Goal: Task Accomplishment & Management: Complete application form

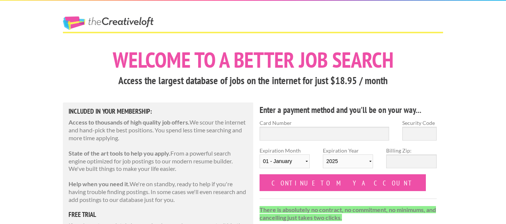
scroll to position [37, 0]
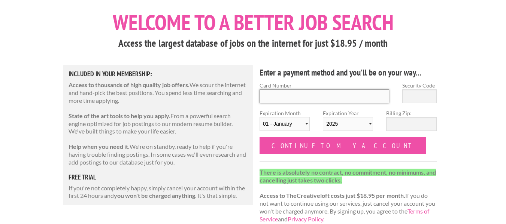
click at [323, 94] on input "Card Number" at bounding box center [323, 96] width 129 height 14
type input "4366685050333630"
type input "588"
select select "10"
select select "2027"
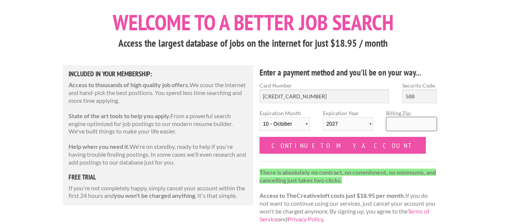
click at [411, 127] on input "Billing Zip:" at bounding box center [411, 124] width 50 height 14
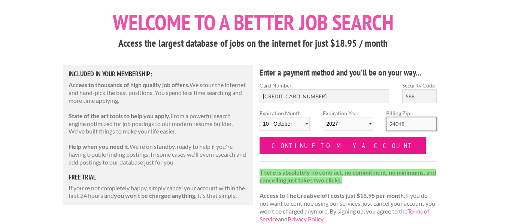
type input "24018"
click at [290, 144] on input "Continue to my account" at bounding box center [342, 145] width 166 height 17
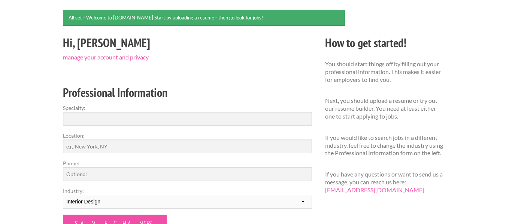
scroll to position [75, 0]
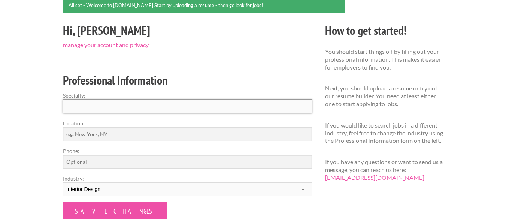
click at [250, 106] on input "Specialty:" at bounding box center [187, 107] width 249 height 14
click at [252, 82] on h2 "Professional Information" at bounding box center [187, 80] width 249 height 17
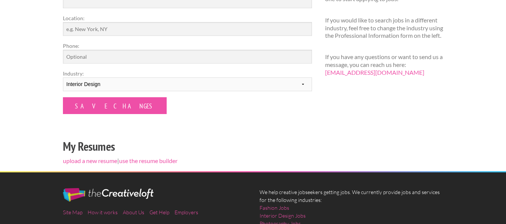
scroll to position [187, 0]
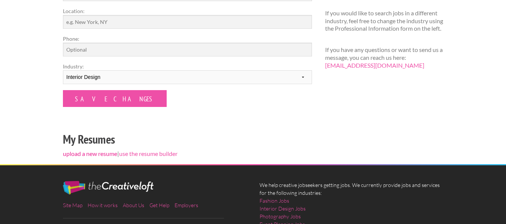
click at [104, 154] on link "upload a new resume" at bounding box center [90, 153] width 54 height 7
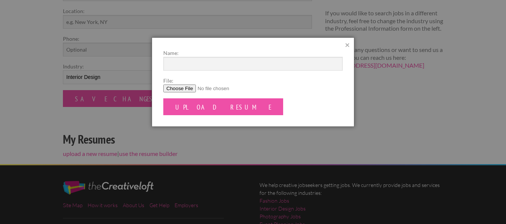
click at [186, 91] on input "File:" at bounding box center [252, 89] width 179 height 8
type input "C:\fakepath\K.Jennings Resume.pdf"
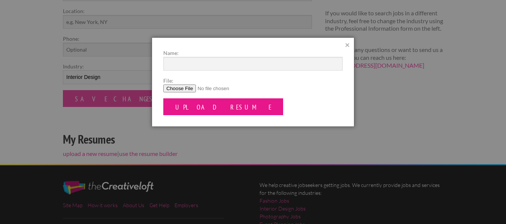
click at [211, 109] on input "Upload Resume" at bounding box center [223, 106] width 120 height 17
type input "KJennings Resume"
click at [216, 111] on input "Upload Resume" at bounding box center [223, 106] width 120 height 17
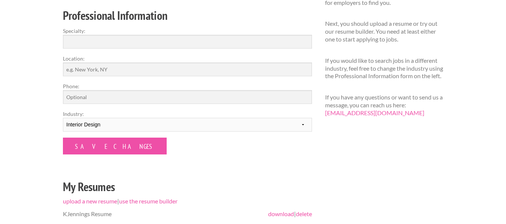
scroll to position [150, 0]
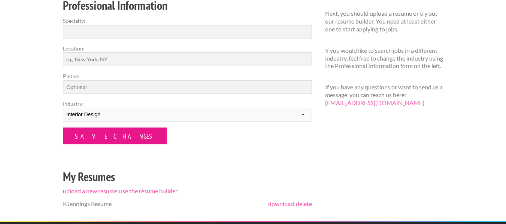
click at [93, 138] on input "Save Changes" at bounding box center [115, 136] width 104 height 17
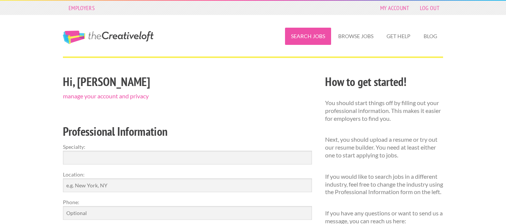
click at [316, 37] on link "Search Jobs" at bounding box center [308, 36] width 46 height 17
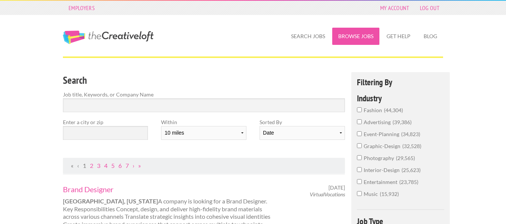
click at [361, 37] on link "Browse Jobs" at bounding box center [355, 36] width 47 height 17
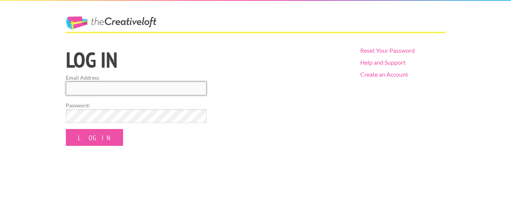
click at [157, 88] on input "Email Address" at bounding box center [136, 89] width 141 height 14
type input "kenleyjennings00@gmail.com"
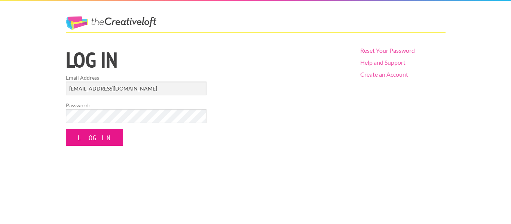
click at [96, 137] on input "Log In" at bounding box center [94, 137] width 57 height 17
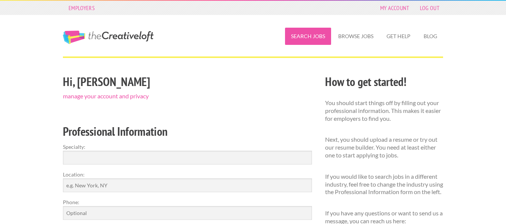
click at [309, 39] on link "Search Jobs" at bounding box center [308, 36] width 46 height 17
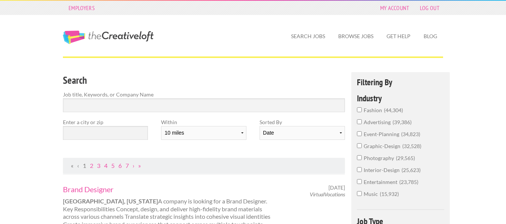
scroll to position [37, 0]
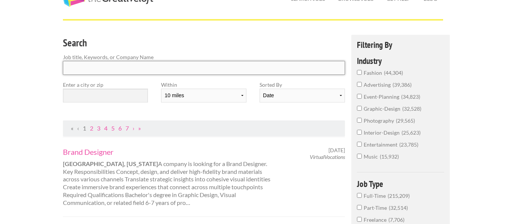
click at [293, 69] on input "Search" at bounding box center [204, 68] width 282 height 14
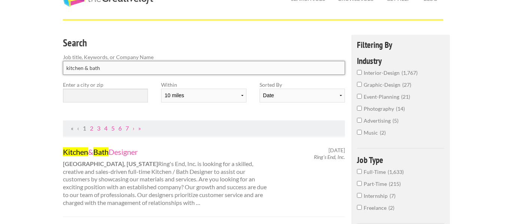
type input "kitchen & bath"
click at [299, 45] on h3 "Search" at bounding box center [204, 43] width 282 height 14
click at [253, 35] on div "Search Job title, Keywords, or Company Name kitchen & bath" at bounding box center [204, 58] width 295 height 46
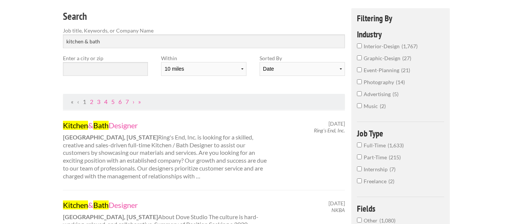
scroll to position [75, 0]
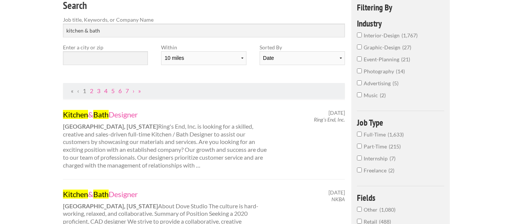
click at [359, 135] on input "Full-Time 1,633" at bounding box center [359, 134] width 5 height 5
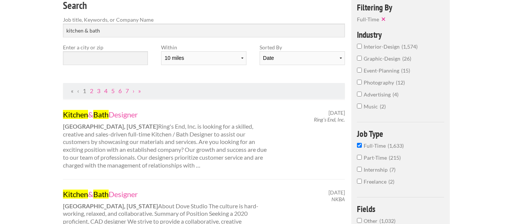
click at [360, 46] on input "interior-design 1,574" at bounding box center [359, 46] width 5 height 5
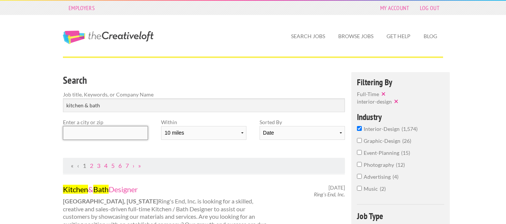
click at [119, 136] on input "text" at bounding box center [105, 133] width 85 height 14
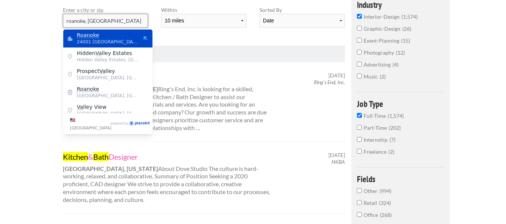
click at [132, 21] on input "roanoke, va" at bounding box center [105, 21] width 85 height 14
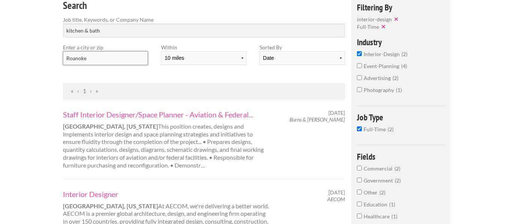
scroll to position [37, 0]
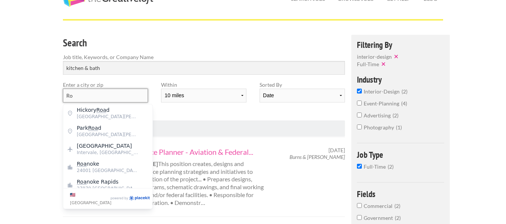
type input "R"
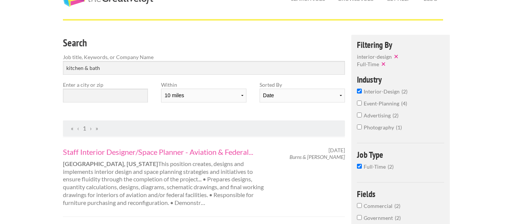
click at [173, 105] on div "Within 10 miles 20 miles 50 miles 100 miles 200 miles 300 miles 400 miles 500 m…" at bounding box center [204, 95] width 98 height 28
click at [253, 68] on input "kitchen & bath" at bounding box center [204, 68] width 282 height 14
click button "submit" at bounding box center [0, 0] width 0 height 0
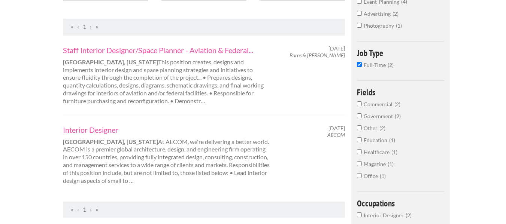
scroll to position [0, 0]
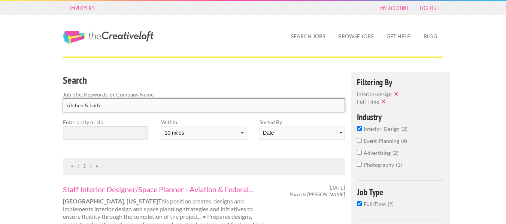
click at [149, 107] on input "kitchen & bath" at bounding box center [204, 105] width 282 height 14
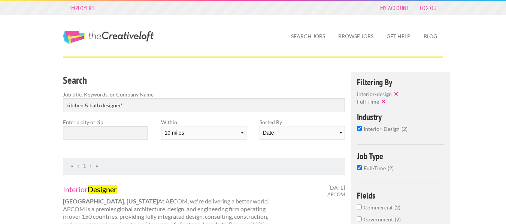
click at [207, 79] on h3 "Search" at bounding box center [204, 80] width 282 height 14
click at [190, 109] on input "kitchen & bath designer'" at bounding box center [204, 105] width 282 height 14
type input "kitchen & bath designer"
click button "submit" at bounding box center [0, 0] width 0 height 0
click at [134, 128] on input "text" at bounding box center [105, 133] width 85 height 14
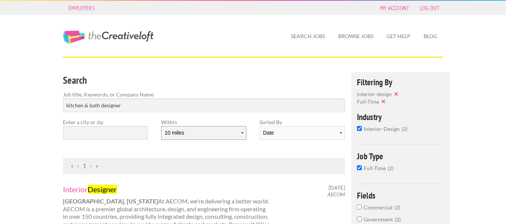
click at [244, 133] on select "10 miles 20 miles 50 miles 100 miles 200 miles 300 miles 400 miles 500 miles" at bounding box center [203, 133] width 85 height 14
select select "100"
click at [161, 126] on select "10 miles 20 miles 50 miles 100 miles 200 miles 300 miles 400 miles 500 miles" at bounding box center [203, 133] width 85 height 14
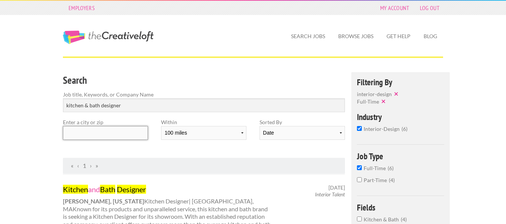
click at [133, 130] on input "text" at bounding box center [105, 133] width 85 height 14
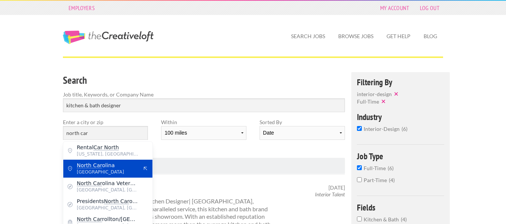
click at [118, 167] on span "North Car olina" at bounding box center [107, 165] width 61 height 7
type input "[US_STATE]"
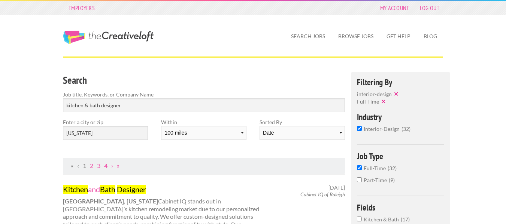
click at [238, 150] on div "Search Job title, Keywords, or Company Name kitchen & bath designer Enter a cit…" at bounding box center [204, 115] width 295 height 86
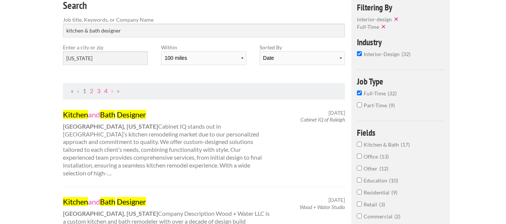
scroll to position [112, 0]
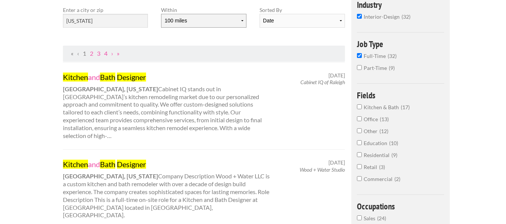
click at [243, 20] on select "10 miles 20 miles 50 miles 100 miles 200 miles 300 miles 400 miles 500 miles" at bounding box center [203, 21] width 85 height 14
click at [161, 14] on select "10 miles 20 miles 50 miles 100 miles 200 miles 300 miles 400 miles 500 miles" at bounding box center [203, 21] width 85 height 14
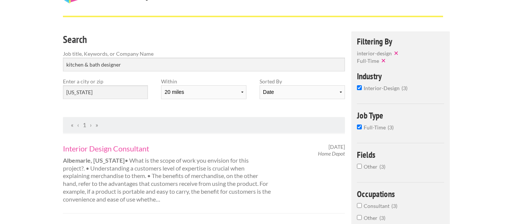
scroll to position [37, 0]
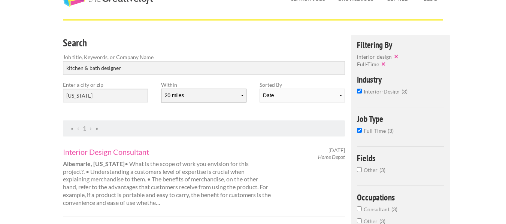
click at [240, 95] on select "10 miles 20 miles 50 miles 100 miles 200 miles 300 miles 400 miles 500 miles" at bounding box center [203, 96] width 85 height 14
click at [161, 89] on select "10 miles 20 miles 50 miles 100 miles 200 miles 300 miles 400 miles 500 miles" at bounding box center [203, 96] width 85 height 14
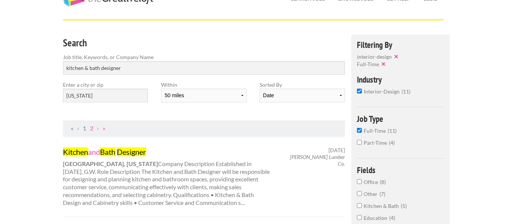
click at [243, 113] on div "Search Job title, Keywords, or Company Name kitchen & bath designer Enter a cit…" at bounding box center [204, 78] width 295 height 86
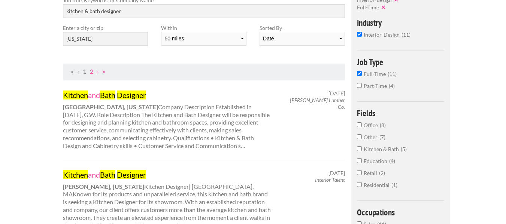
scroll to position [112, 0]
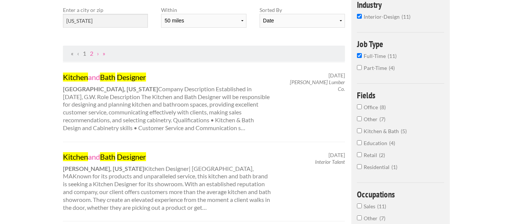
click at [360, 131] on input "Kitchen & Bath 5" at bounding box center [359, 130] width 5 height 5
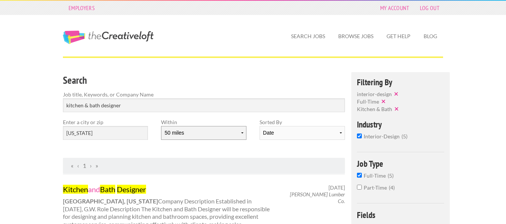
click at [240, 135] on select "10 miles 20 miles 50 miles 100 miles 200 miles 300 miles 400 miles 500 miles" at bounding box center [203, 133] width 85 height 14
select select "100"
click at [161, 126] on select "10 miles 20 miles 50 miles 100 miles 200 miles 300 miles 400 miles 500 miles" at bounding box center [203, 133] width 85 height 14
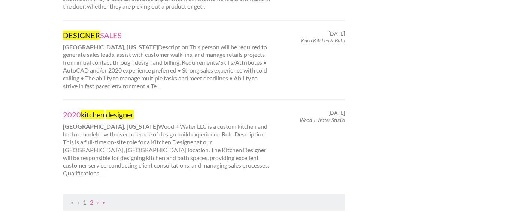
scroll to position [823, 0]
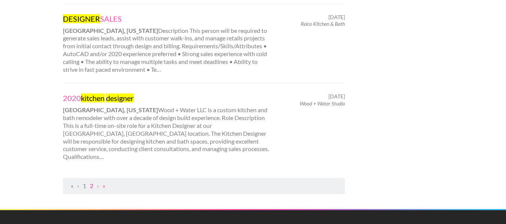
click at [91, 182] on link "2" at bounding box center [91, 185] width 3 height 7
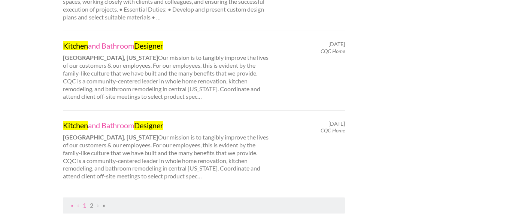
scroll to position [561, 0]
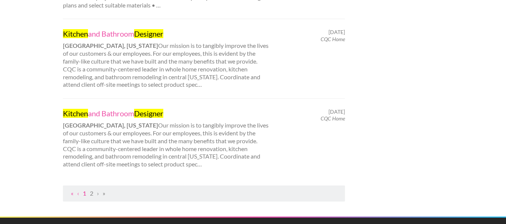
click at [84, 190] on link "1" at bounding box center [84, 193] width 3 height 7
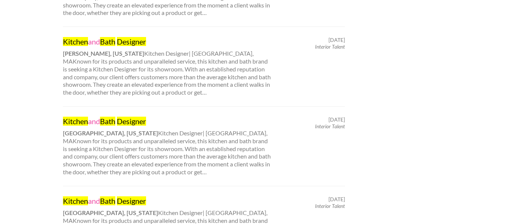
scroll to position [0, 0]
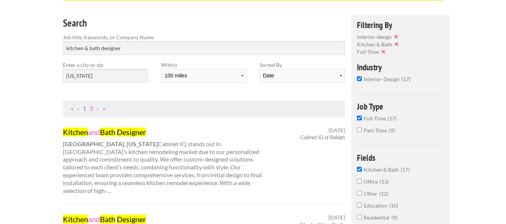
scroll to position [75, 0]
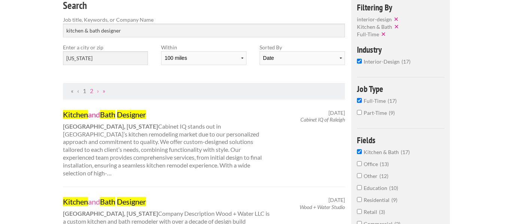
click at [134, 118] on mark "Designer" at bounding box center [131, 114] width 29 height 9
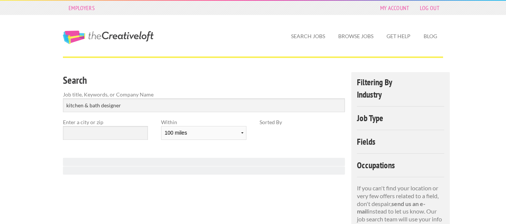
select select "100"
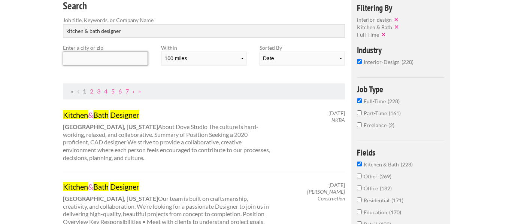
click at [126, 60] on input "text" at bounding box center [105, 59] width 85 height 14
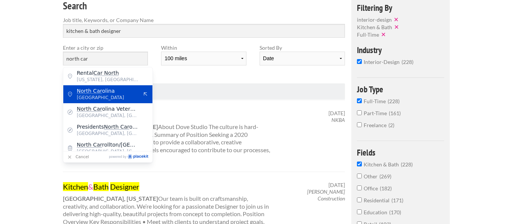
click at [118, 93] on span "North Car olina" at bounding box center [107, 91] width 61 height 7
type input "[US_STATE]"
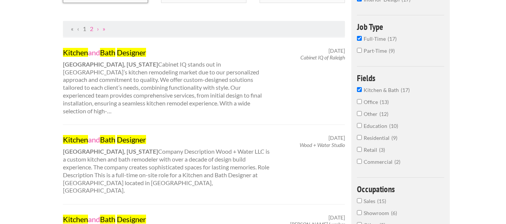
scroll to position [149, 0]
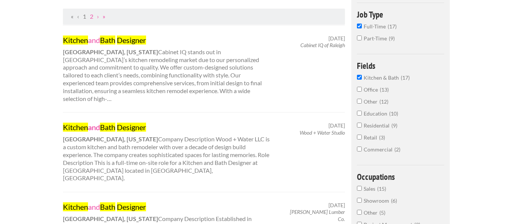
click at [95, 122] on link "Kitchen and Bath Designer" at bounding box center [167, 127] width 208 height 10
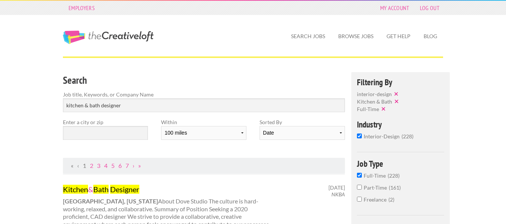
select select "100"
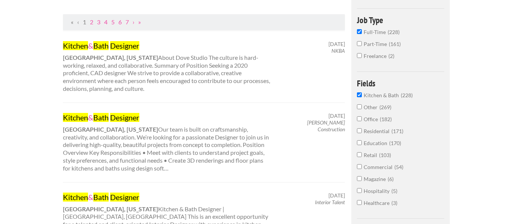
scroll to position [46, 0]
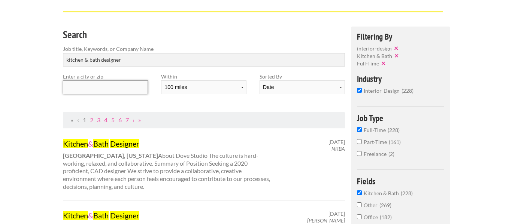
click at [114, 87] on input "text" at bounding box center [105, 87] width 85 height 14
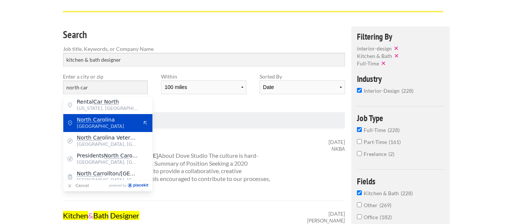
click at [115, 121] on span "North Car olina" at bounding box center [107, 119] width 61 height 7
type input "[US_STATE]"
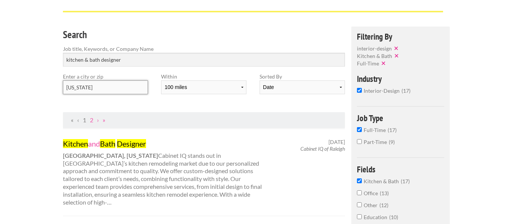
drag, startPoint x: 117, startPoint y: 88, endPoint x: 58, endPoint y: 88, distance: 58.4
click at [58, 88] on div "Enter a city or zip North Carolina" at bounding box center [106, 87] width 98 height 28
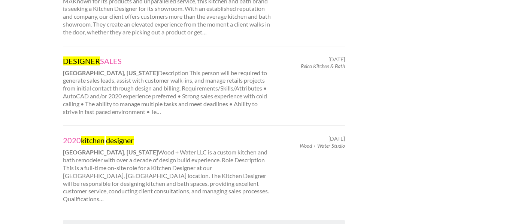
scroll to position [794, 0]
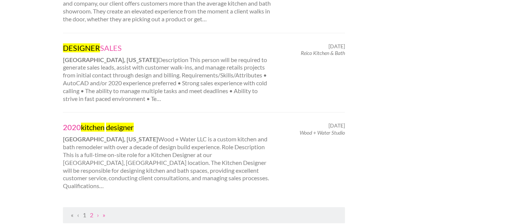
click at [125, 123] on mark "designer" at bounding box center [120, 127] width 28 height 9
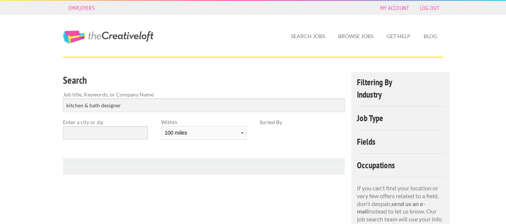
select select "100"
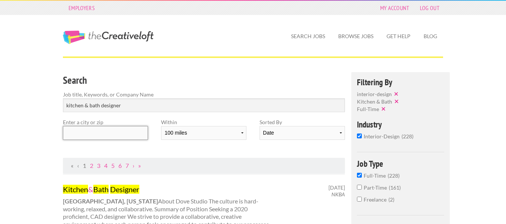
click at [117, 132] on input "text" at bounding box center [105, 133] width 85 height 14
paste input "[US_STATE]"
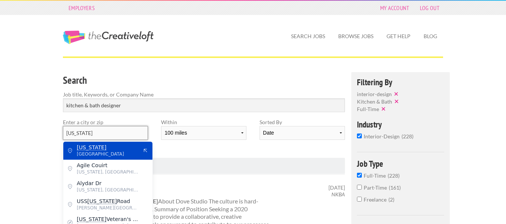
type input "[US_STATE]"
click at [91, 147] on mark "[US_STATE]" at bounding box center [92, 147] width 30 height 6
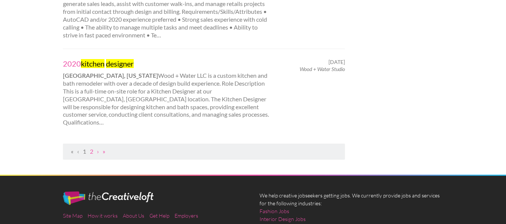
scroll to position [861, 0]
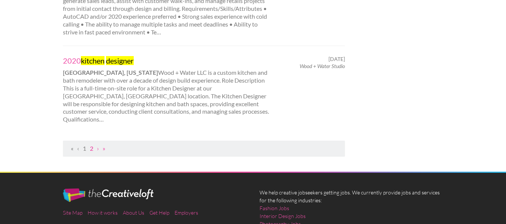
click at [93, 145] on link "2" at bounding box center [91, 148] width 3 height 7
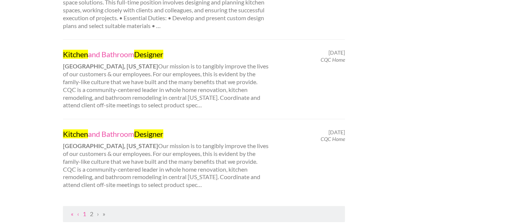
scroll to position [524, 0]
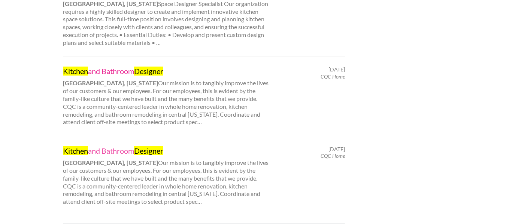
click at [133, 66] on link "Kitchen and Bathroom Designer" at bounding box center [167, 71] width 208 height 10
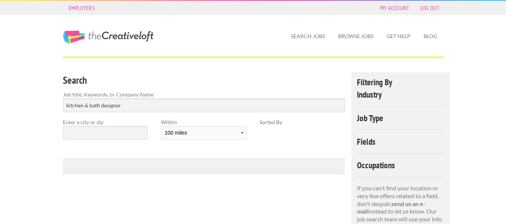
select select "100"
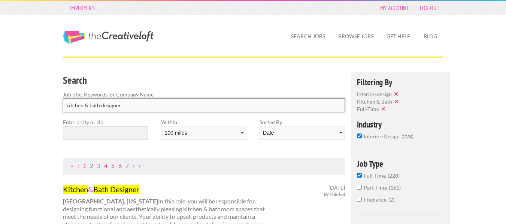
click at [100, 106] on input "kitchen & bath designer" at bounding box center [204, 105] width 282 height 14
type input "designer"
click at [101, 134] on input "text" at bounding box center [105, 133] width 85 height 14
paste input "[US_STATE]"
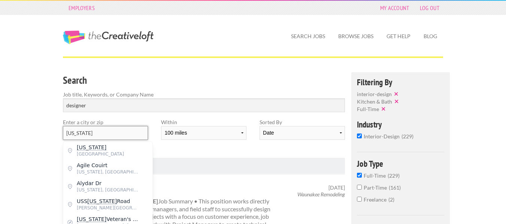
type input "North Carolina"
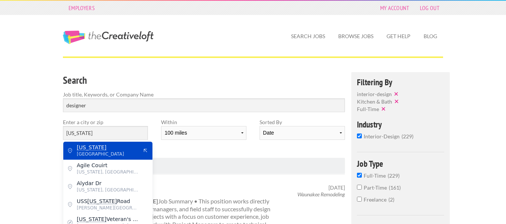
click at [98, 149] on mark "North Carolina" at bounding box center [92, 147] width 30 height 6
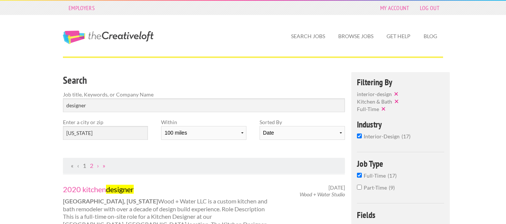
click at [184, 158] on nav "« ‹ 1 2 › »" at bounding box center [204, 166] width 282 height 16
click at [396, 102] on button "✕" at bounding box center [397, 101] width 10 height 7
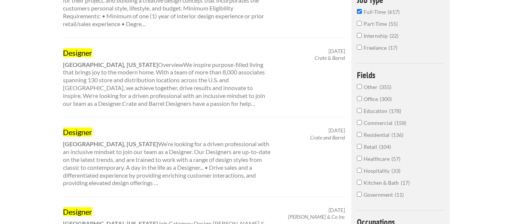
scroll to position [225, 0]
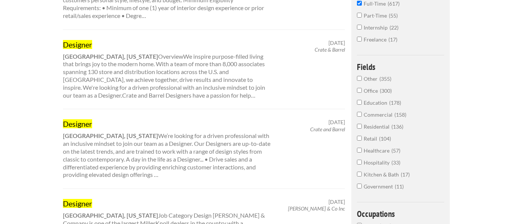
click at [359, 129] on input "Residential 136" at bounding box center [359, 126] width 5 height 5
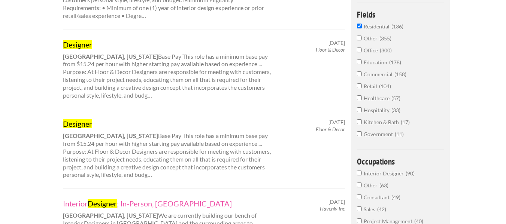
click at [359, 122] on input "Kitchen & Bath 17" at bounding box center [359, 121] width 5 height 5
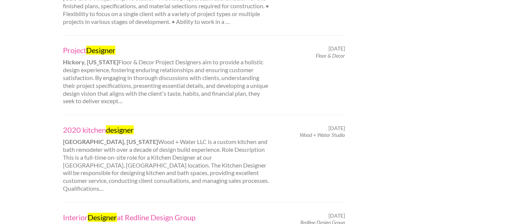
scroll to position [674, 0]
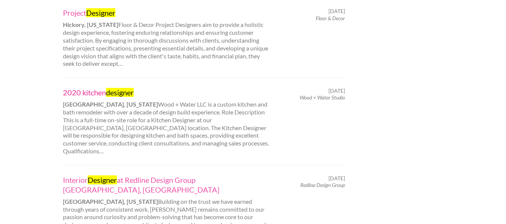
click at [101, 94] on link "2020 kitchen designer" at bounding box center [167, 93] width 208 height 10
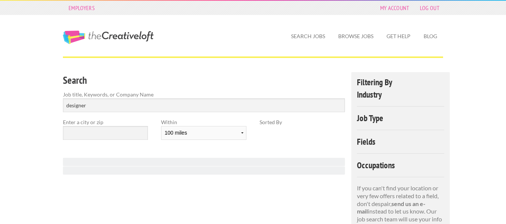
select select "100"
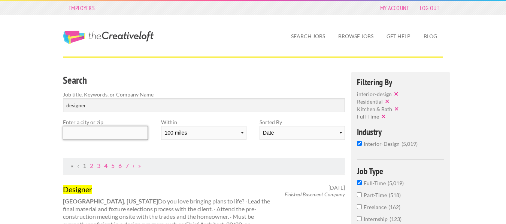
click at [116, 137] on input "text" at bounding box center [105, 133] width 85 height 14
paste input "[US_STATE]"
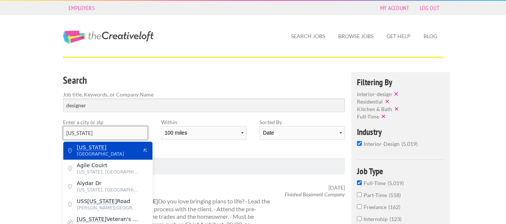
type input "[US_STATE]"
click at [105, 149] on mark "[US_STATE]" at bounding box center [92, 147] width 30 height 6
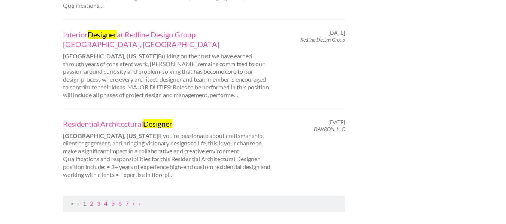
scroll to position [823, 0]
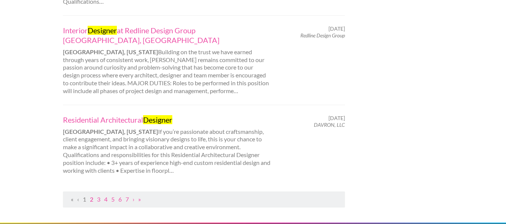
click at [92, 196] on link "2" at bounding box center [91, 199] width 3 height 7
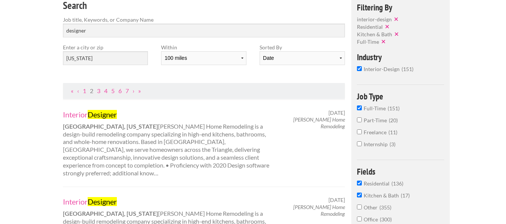
scroll to position [112, 0]
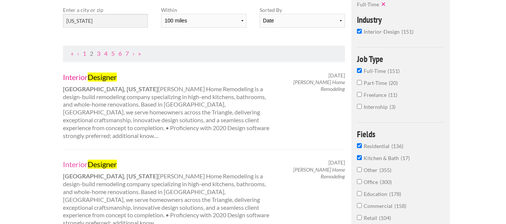
click at [88, 79] on link "Interior Designer" at bounding box center [167, 77] width 208 height 10
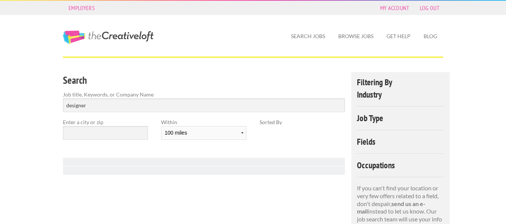
select select "100"
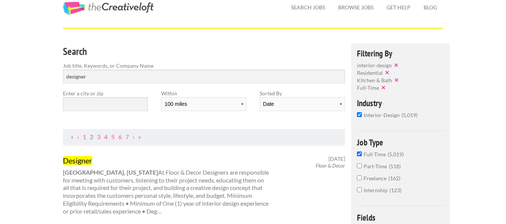
scroll to position [20, 0]
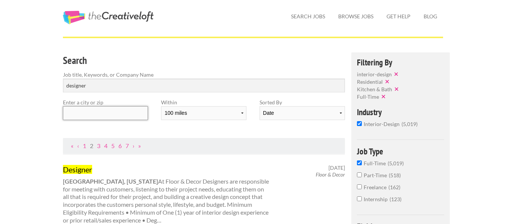
click at [113, 116] on input "text" at bounding box center [105, 113] width 85 height 14
paste input "[US_STATE]"
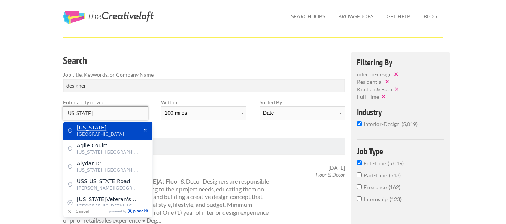
type input "[US_STATE]"
click at [106, 132] on span "[GEOGRAPHIC_DATA]" at bounding box center [107, 134] width 61 height 7
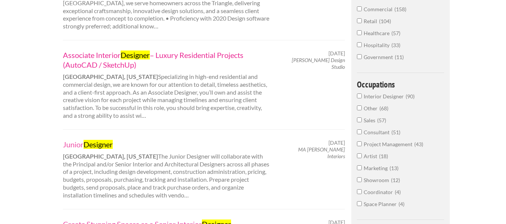
scroll to position [319, 0]
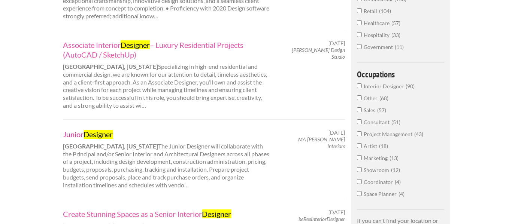
click at [69, 129] on link "Junior Designer" at bounding box center [167, 134] width 208 height 10
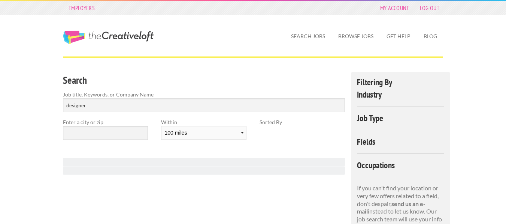
select select "100"
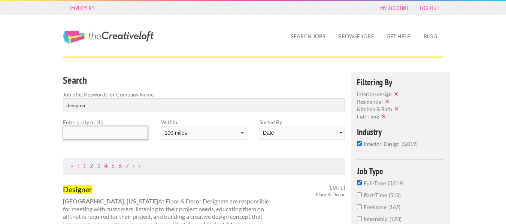
click at [108, 134] on input "text" at bounding box center [105, 133] width 85 height 14
paste input "North Carolina"
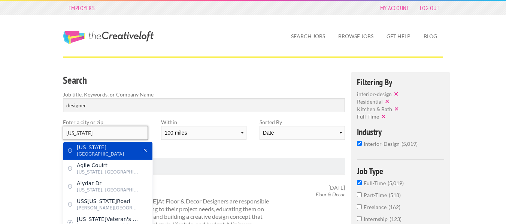
type input "North Carolina"
click at [100, 151] on span "[GEOGRAPHIC_DATA]" at bounding box center [107, 154] width 61 height 7
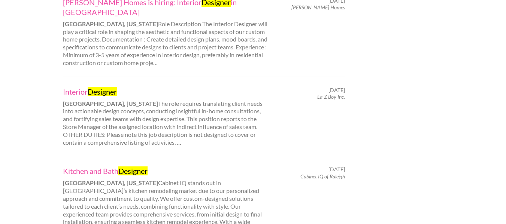
scroll to position [786, 0]
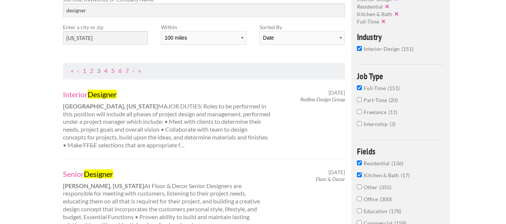
scroll to position [112, 0]
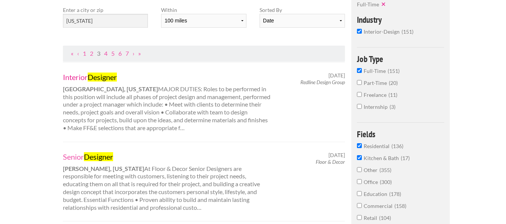
click at [93, 76] on mark "Designer" at bounding box center [102, 77] width 29 height 9
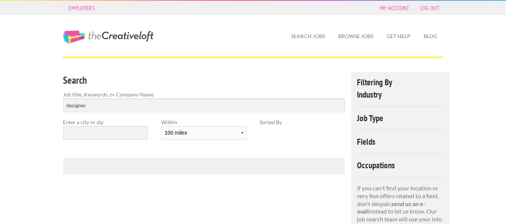
select select "100"
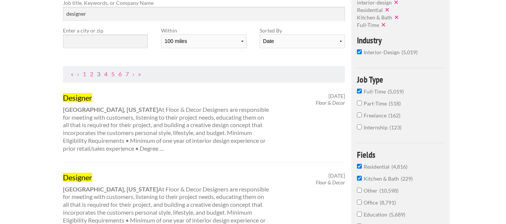
scroll to position [20, 0]
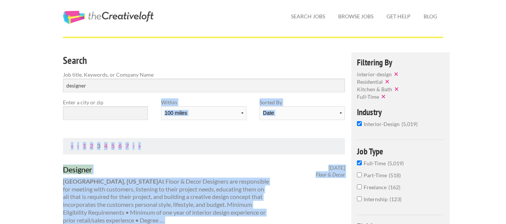
click at [138, 204] on html "Employers My Account Log Out The Creative Loft Search Jobs Browse Jobs Get Help…" at bounding box center [253, 92] width 506 height 224
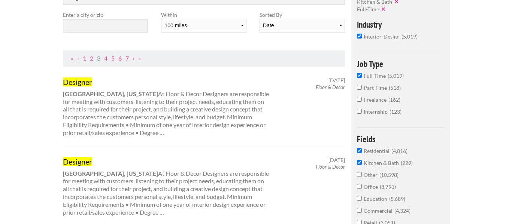
click at [95, 22] on input "text" at bounding box center [105, 26] width 85 height 14
paste input "North Carolina"
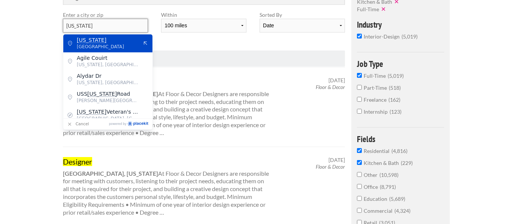
type input "[US_STATE]"
click at [97, 39] on mark "[US_STATE]" at bounding box center [92, 40] width 30 height 6
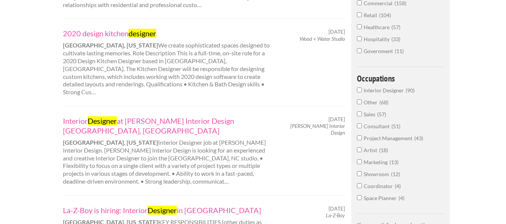
scroll to position [332, 0]
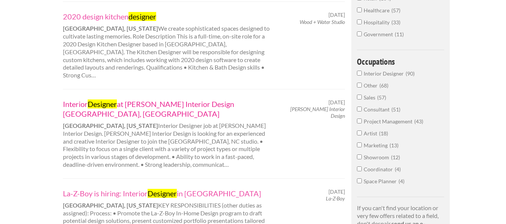
click at [110, 100] on mark "Designer" at bounding box center [102, 104] width 29 height 9
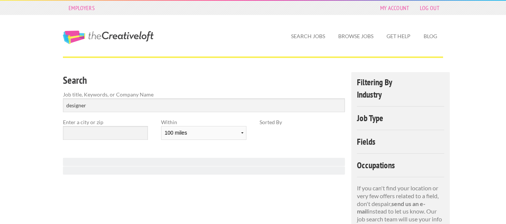
select select "100"
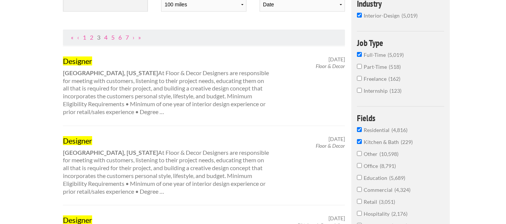
scroll to position [16, 0]
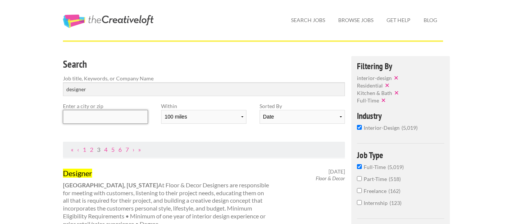
click at [85, 115] on input "text" at bounding box center [105, 117] width 85 height 14
paste input "[US_STATE]"
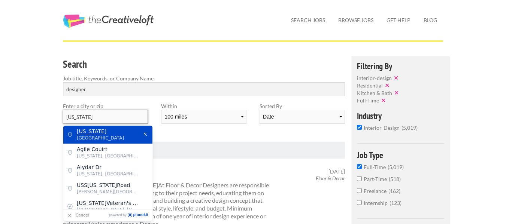
type input "[US_STATE]"
click at [95, 132] on mark "North Carolina" at bounding box center [92, 131] width 30 height 6
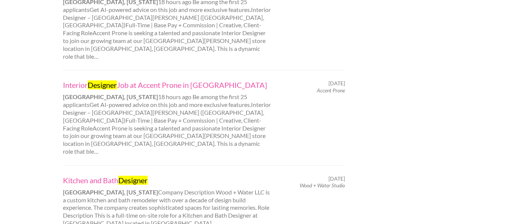
scroll to position [802, 0]
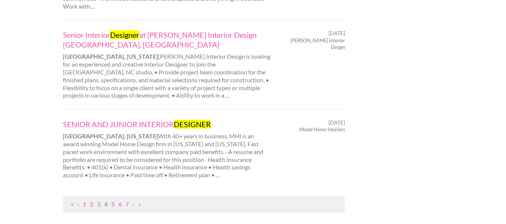
scroll to position [861, 0]
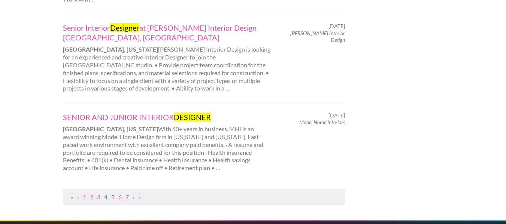
click at [114, 193] on link "5" at bounding box center [112, 196] width 3 height 7
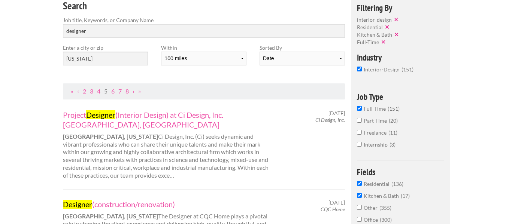
scroll to position [75, 0]
click at [204, 115] on link "Project Designer (Interior Design) at Ci Design, Inc. Raleigh, NC" at bounding box center [167, 119] width 208 height 19
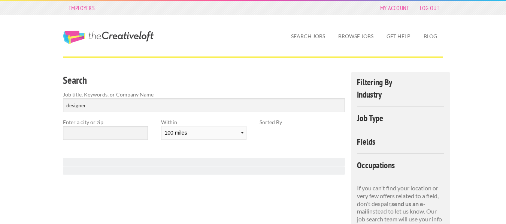
select select "100"
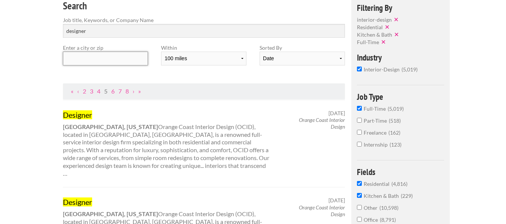
click at [100, 60] on input "text" at bounding box center [105, 59] width 85 height 14
paste input "[US_STATE]"
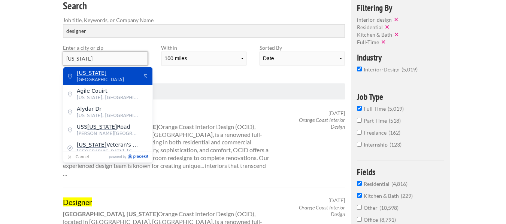
type input "[US_STATE]"
click at [98, 73] on mark "[US_STATE]" at bounding box center [92, 73] width 30 height 6
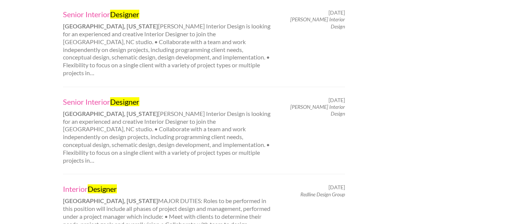
scroll to position [786, 0]
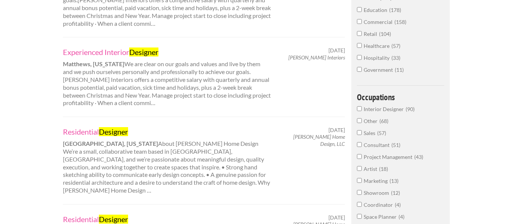
scroll to position [299, 0]
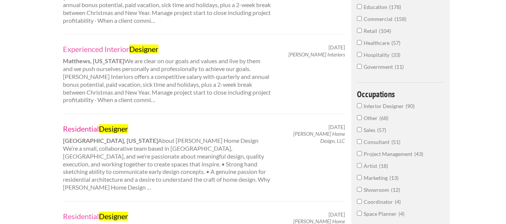
click at [89, 128] on link "Residential Designer" at bounding box center [167, 129] width 208 height 10
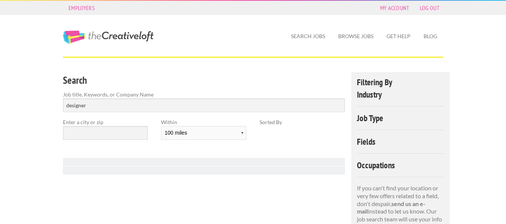
select select "100"
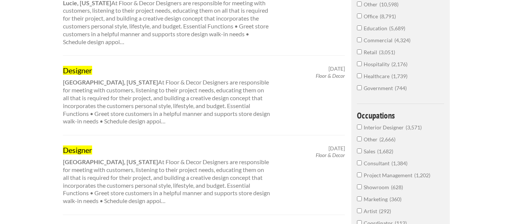
scroll to position [54, 0]
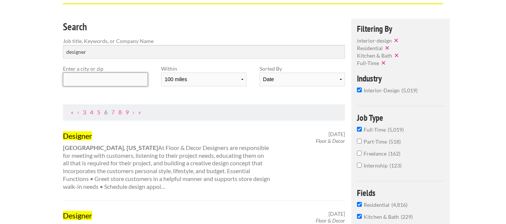
click at [127, 82] on input "text" at bounding box center [105, 80] width 85 height 14
paste input "North Carolina"
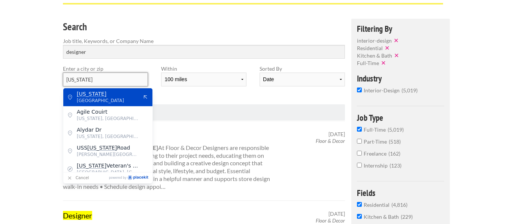
type input "North Carolina"
click at [121, 96] on span "North Carolina" at bounding box center [107, 94] width 61 height 7
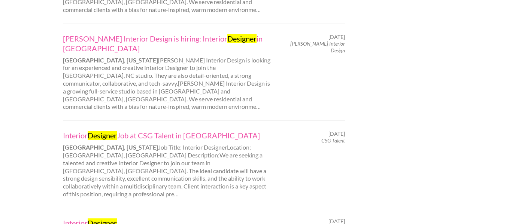
scroll to position [765, 0]
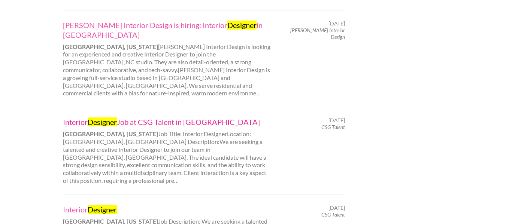
click at [134, 117] on link "Interior Designer Job at CSG Talent in Raleigh" at bounding box center [167, 122] width 208 height 10
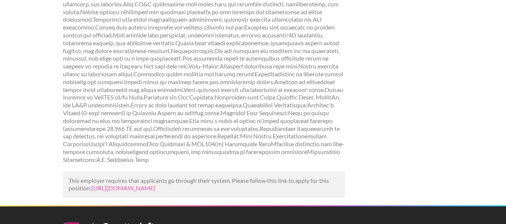
scroll to position [187, 0]
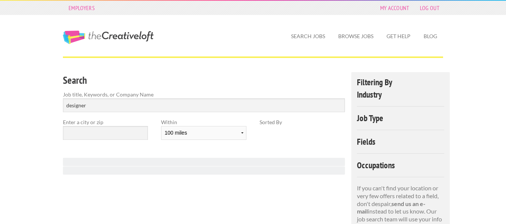
select select "100"
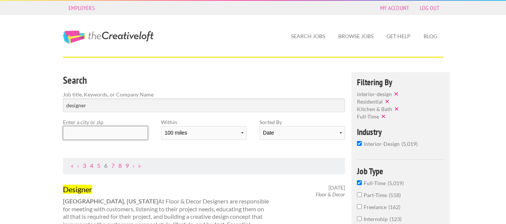
click at [102, 134] on input "text" at bounding box center [105, 133] width 85 height 14
paste input "North Carolina"
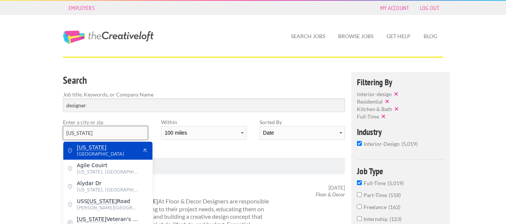
type input "North Carolina"
click at [102, 151] on span "United States of America" at bounding box center [107, 154] width 61 height 7
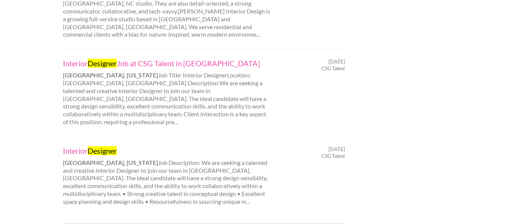
scroll to position [861, 0]
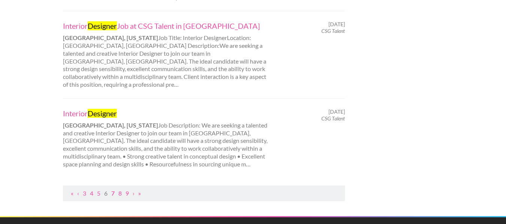
click at [114, 190] on link "7" at bounding box center [112, 193] width 3 height 7
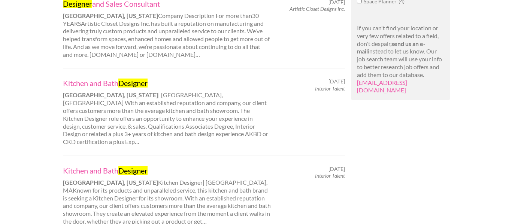
scroll to position [524, 0]
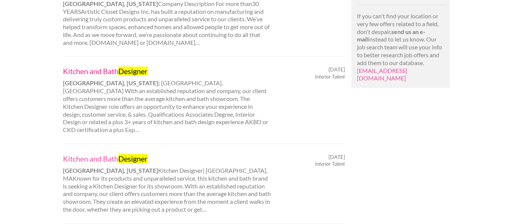
click at [97, 66] on link "Kitchen and Bath Designer" at bounding box center [167, 71] width 208 height 10
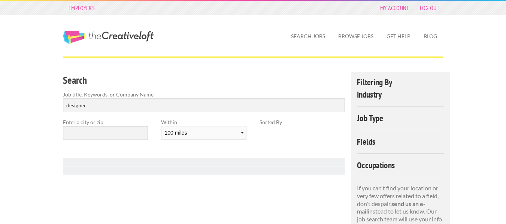
select select "100"
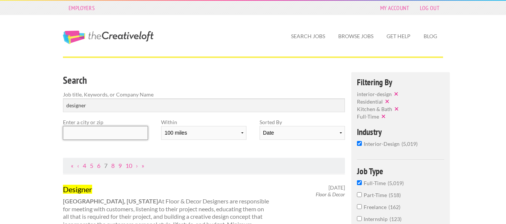
click at [121, 134] on input "text" at bounding box center [105, 133] width 85 height 14
paste input "[US_STATE]"
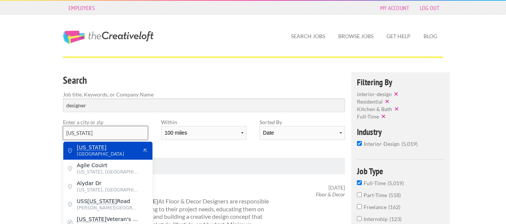
type input "North Carolina"
click at [109, 153] on span "United States of America" at bounding box center [107, 154] width 61 height 7
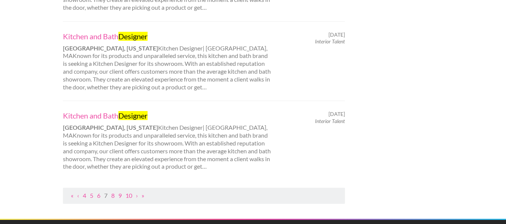
scroll to position [823, 0]
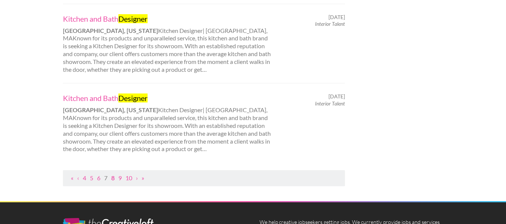
click at [114, 174] on link "8" at bounding box center [112, 177] width 3 height 7
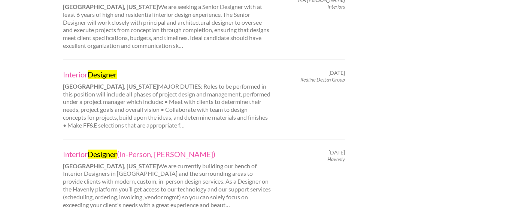
scroll to position [786, 0]
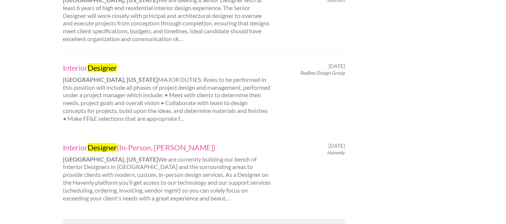
click at [113, 223] on link "9" at bounding box center [112, 226] width 3 height 7
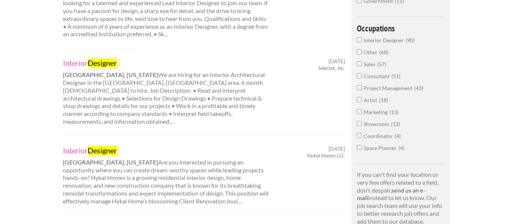
scroll to position [374, 0]
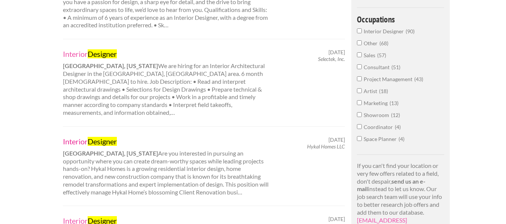
click at [68, 137] on link "Interior Designer" at bounding box center [167, 142] width 208 height 10
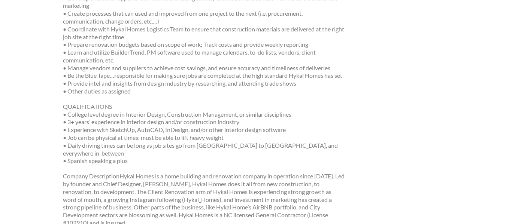
scroll to position [225, 0]
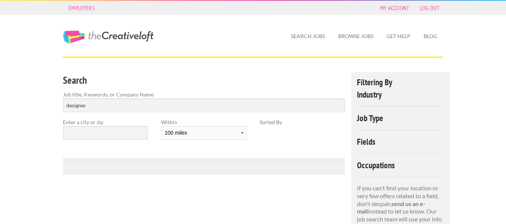
select select "100"
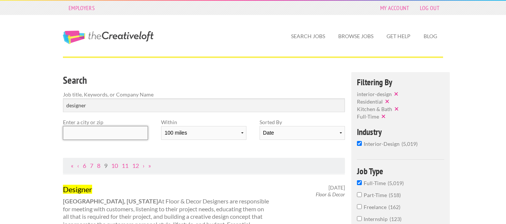
click at [114, 133] on input "text" at bounding box center [105, 133] width 85 height 14
paste input "North Carolina"
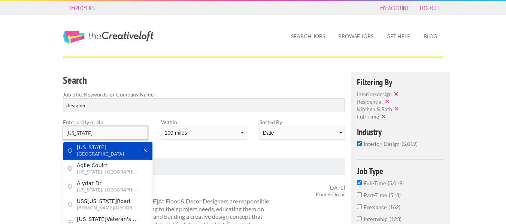
type input "[US_STATE]"
click at [107, 156] on span "United States of America" at bounding box center [107, 154] width 61 height 7
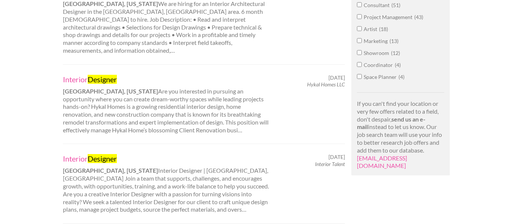
scroll to position [412, 0]
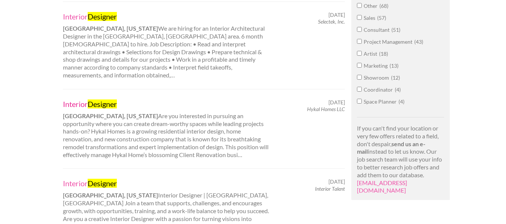
click at [88, 99] on link "Interior Designer" at bounding box center [167, 104] width 208 height 10
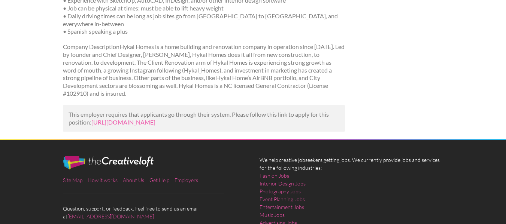
scroll to position [473, 0]
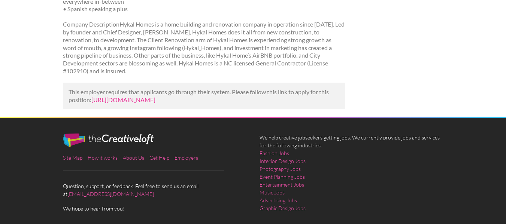
click at [155, 102] on link "[URL][DOMAIN_NAME]" at bounding box center [123, 99] width 64 height 7
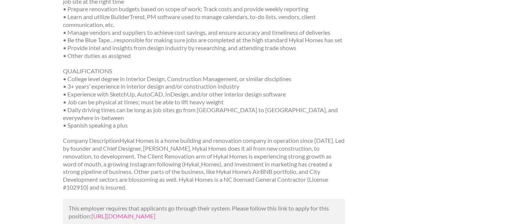
scroll to position [322, 0]
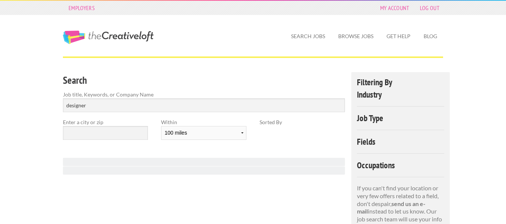
select select "100"
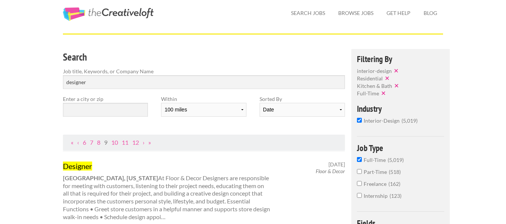
scroll to position [75, 0]
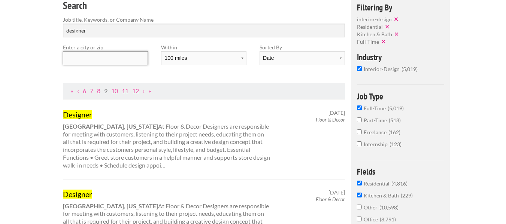
click at [123, 57] on input "text" at bounding box center [105, 58] width 85 height 14
paste input "North Carolina"
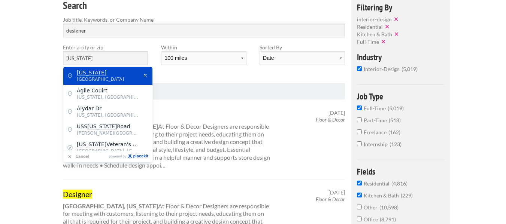
click at [101, 73] on mark "North Carolina" at bounding box center [92, 73] width 30 height 6
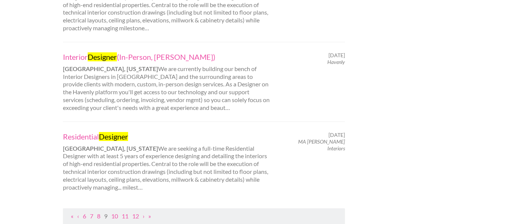
scroll to position [786, 0]
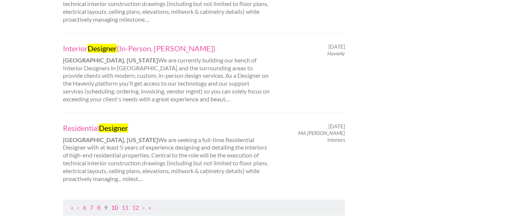
click at [117, 204] on link "10" at bounding box center [114, 207] width 7 height 7
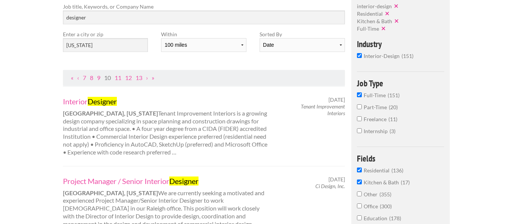
scroll to position [75, 0]
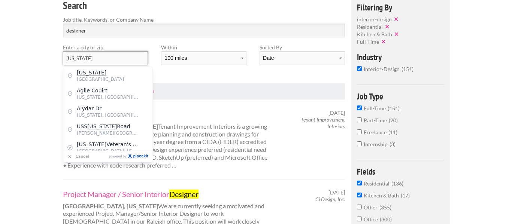
click at [65, 58] on input "North Carolina" at bounding box center [105, 58] width 85 height 14
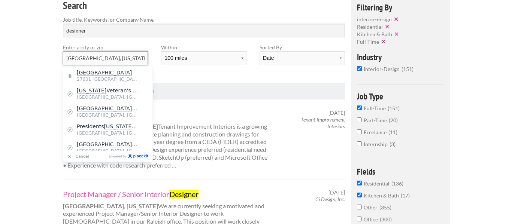
click at [120, 58] on input "raleigh, North Carolina" at bounding box center [105, 58] width 85 height 14
click at [68, 58] on input "raleigh, North Carolina" at bounding box center [105, 58] width 85 height 14
click at [130, 59] on input "Raleigh, North Carolina" at bounding box center [105, 58] width 85 height 14
type input "Raleigh, North Carolina"
click at [67, 30] on input "designer" at bounding box center [204, 31] width 282 height 14
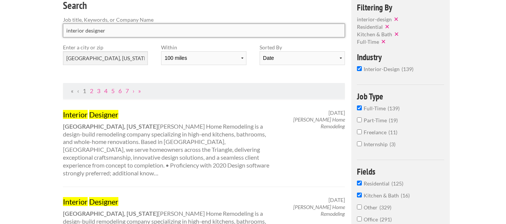
type input "interior designer"
click button "submit" at bounding box center [0, 0] width 0 height 0
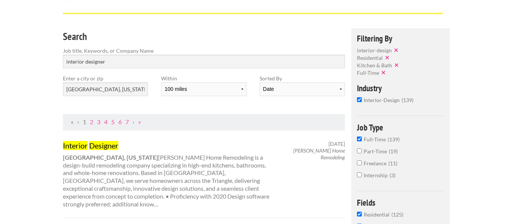
scroll to position [37, 0]
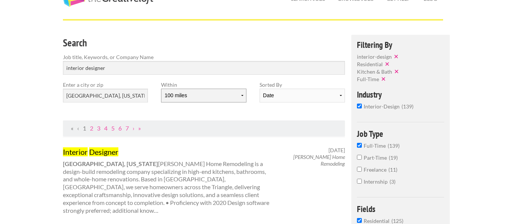
click at [240, 94] on select "10 miles 20 miles 50 miles 100 miles 200 miles 300 miles 400 miles 500 miles" at bounding box center [203, 96] width 85 height 14
click at [161, 89] on select "10 miles 20 miles 50 miles 100 miles 200 miles 300 miles 400 miles 500 miles" at bounding box center [203, 96] width 85 height 14
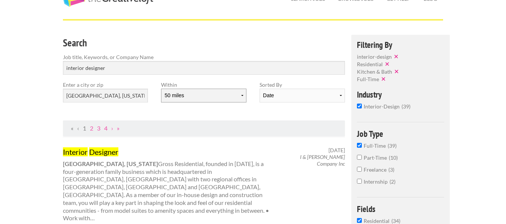
click at [231, 94] on select "10 miles 20 miles 50 miles 100 miles 200 miles 300 miles 400 miles 500 miles" at bounding box center [203, 96] width 85 height 14
select select "100"
click at [161, 89] on select "10 miles 20 miles 50 miles 100 miles 200 miles 300 miles 400 miles 500 miles" at bounding box center [203, 96] width 85 height 14
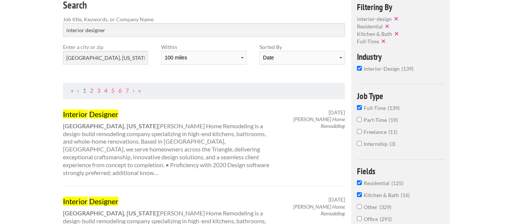
scroll to position [75, 0]
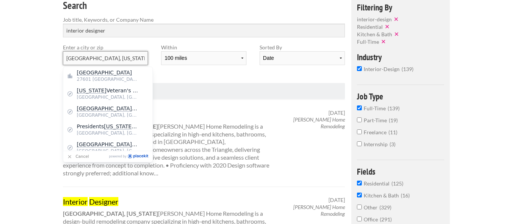
drag, startPoint x: 127, startPoint y: 59, endPoint x: 60, endPoint y: 63, distance: 67.1
click at [60, 63] on div "Enter a city or zip Raleigh, North Carolina" at bounding box center [106, 57] width 98 height 28
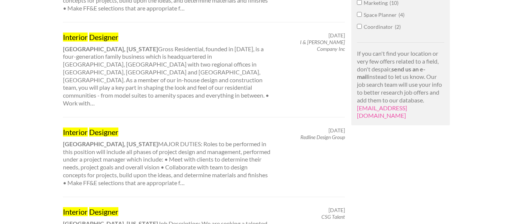
scroll to position [524, 0]
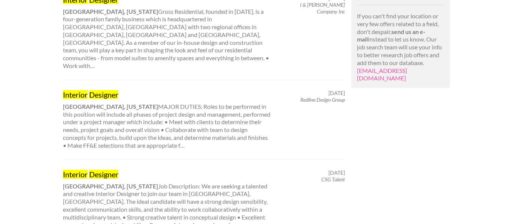
click at [108, 170] on mark "Designer" at bounding box center [103, 174] width 29 height 9
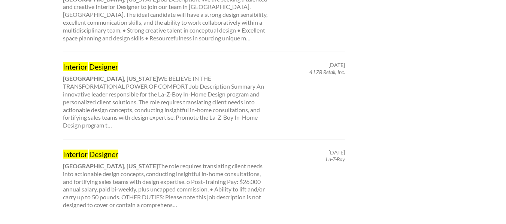
scroll to position [786, 0]
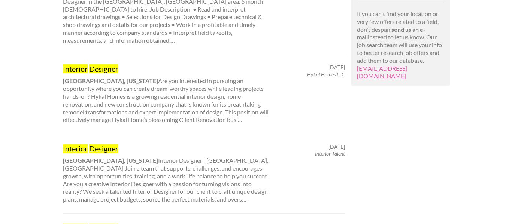
scroll to position [561, 0]
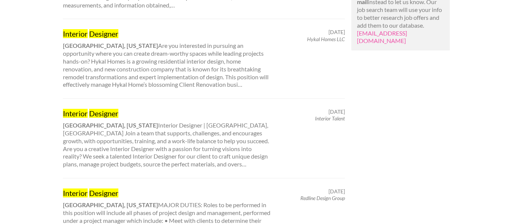
click at [95, 109] on mark "Designer" at bounding box center [103, 113] width 29 height 9
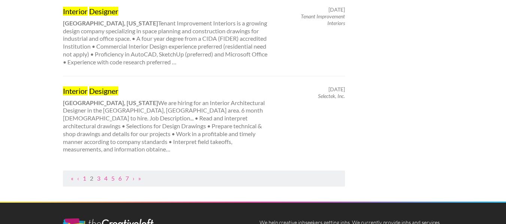
scroll to position [823, 0]
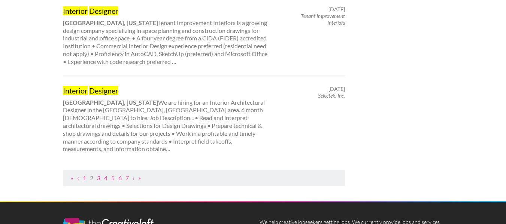
click at [100, 174] on link "3" at bounding box center [98, 177] width 3 height 7
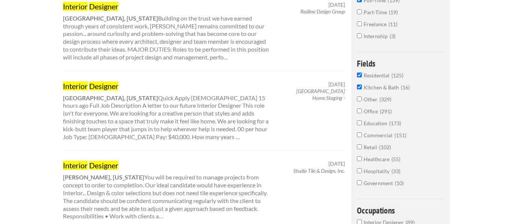
scroll to position [187, 0]
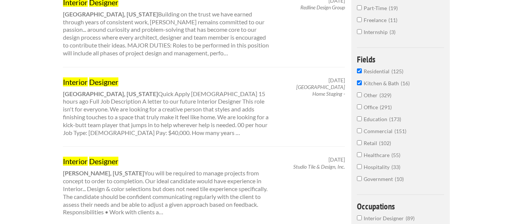
click at [110, 80] on mark "Designer" at bounding box center [103, 81] width 29 height 9
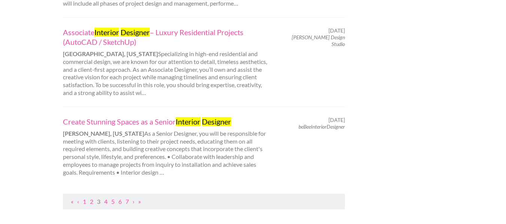
scroll to position [861, 0]
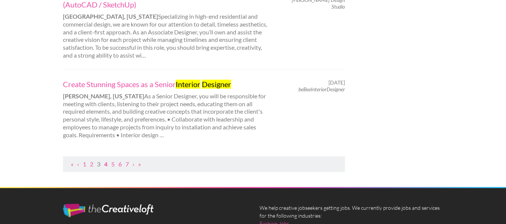
click at [107, 161] on link "4" at bounding box center [105, 164] width 3 height 7
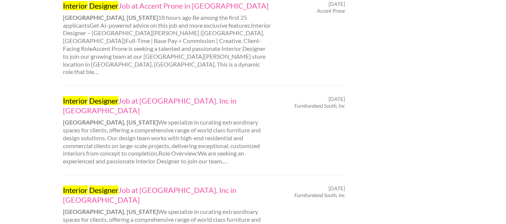
scroll to position [823, 0]
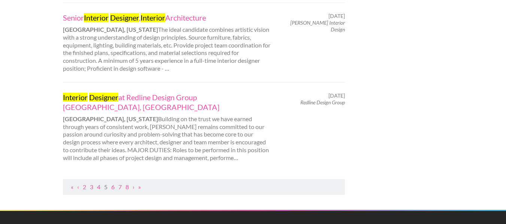
scroll to position [861, 0]
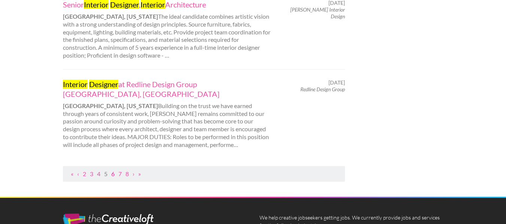
click at [113, 170] on link "6" at bounding box center [112, 173] width 3 height 7
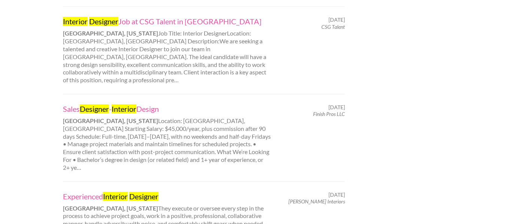
scroll to position [786, 0]
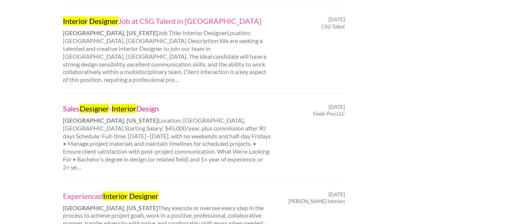
click at [96, 104] on mark "Designer" at bounding box center [94, 108] width 29 height 9
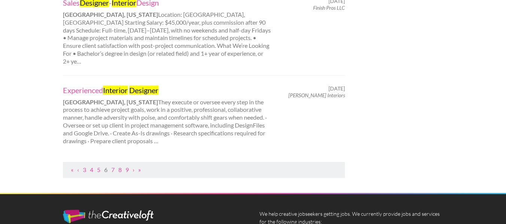
scroll to position [898, 0]
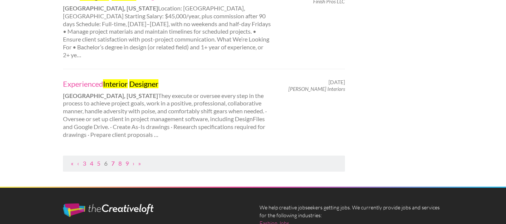
click at [115, 160] on link "7" at bounding box center [112, 163] width 3 height 7
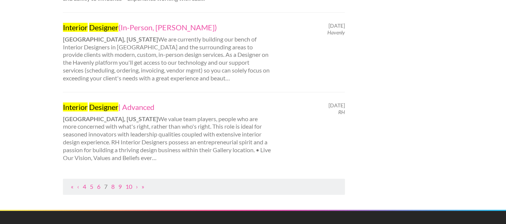
scroll to position [861, 0]
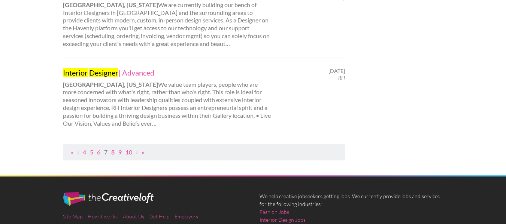
click at [113, 149] on link "8" at bounding box center [112, 152] width 3 height 7
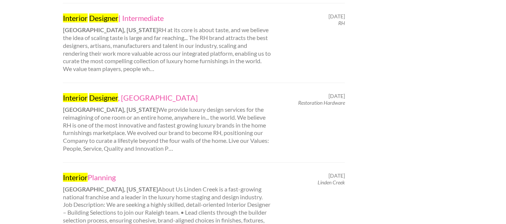
scroll to position [674, 0]
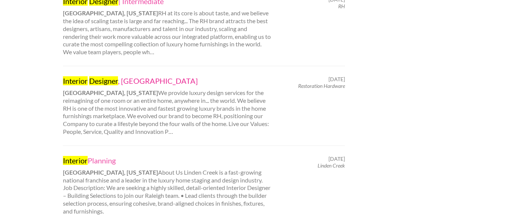
click at [105, 76] on mark "Designer" at bounding box center [103, 80] width 29 height 9
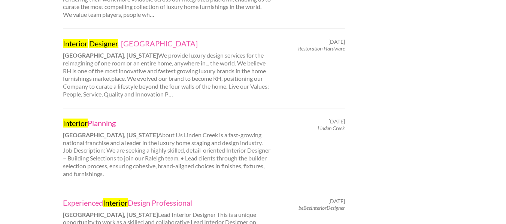
click at [103, 118] on link "Interior Planning" at bounding box center [167, 123] width 208 height 10
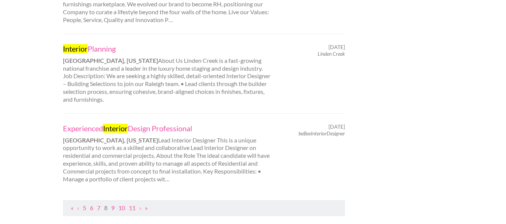
scroll to position [786, 0]
click at [113, 204] on link "9" at bounding box center [112, 207] width 3 height 7
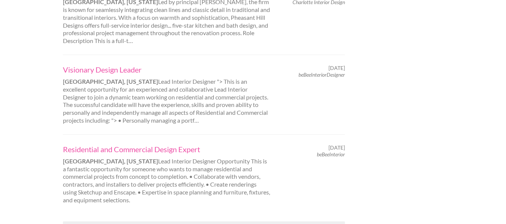
scroll to position [823, 0]
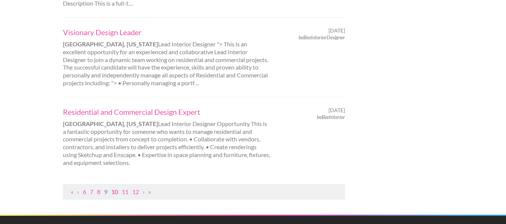
click at [117, 191] on link "10" at bounding box center [114, 191] width 7 height 7
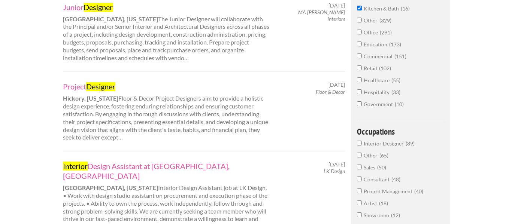
scroll to position [299, 0]
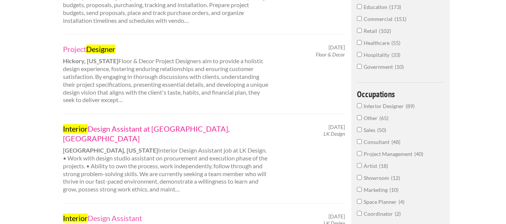
click at [191, 127] on link "Interior Design Assistant at LK Design Durham, NC" at bounding box center [167, 133] width 208 height 19
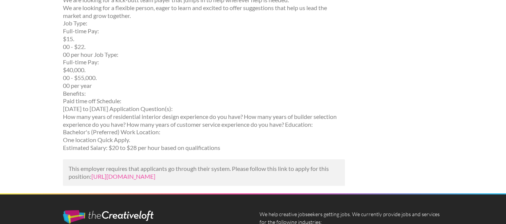
scroll to position [262, 0]
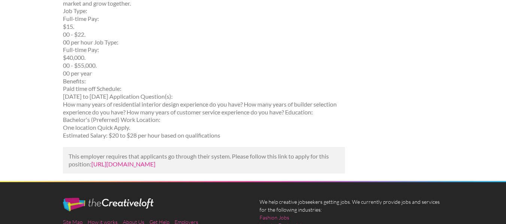
click at [151, 166] on link "[URL][DOMAIN_NAME]" at bounding box center [123, 164] width 64 height 7
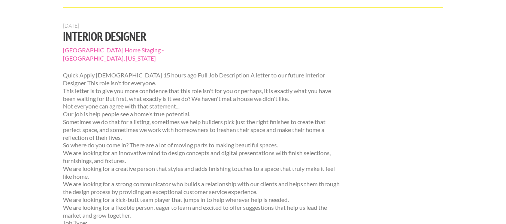
scroll to position [37, 0]
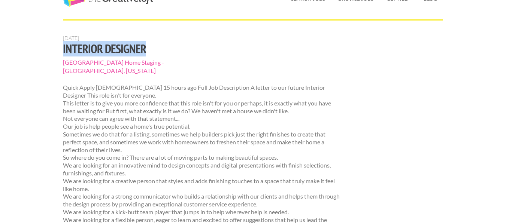
drag, startPoint x: 147, startPoint y: 47, endPoint x: 60, endPoint y: 51, distance: 87.3
click at [60, 51] on div "May 26, 2024 Interior Designer Linden Creek Home Staging - Raleigh, North Carol…" at bounding box center [204, 220] width 295 height 371
copy h1 "Interior Designer"
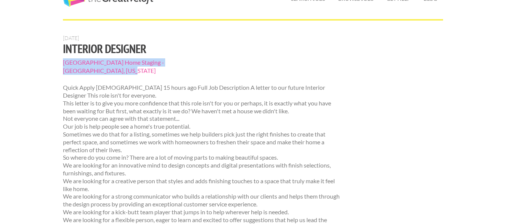
drag, startPoint x: 58, startPoint y: 62, endPoint x: 126, endPoint y: 72, distance: 68.2
click at [126, 72] on div "May 26, 2024 Interior Designer Linden Creek Home Staging - Raleigh, North Carol…" at bounding box center [204, 220] width 295 height 371
copy section "Linden Creek Home Staging - Raleigh, North Carolina"
click at [373, 64] on div "May 26, 2024 Interior Designer Linden Creek Home Staging - Raleigh, North Carol…" at bounding box center [253, 220] width 393 height 371
drag, startPoint x: 57, startPoint y: 63, endPoint x: 134, endPoint y: 64, distance: 77.9
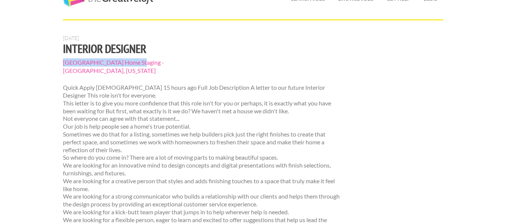
click at [134, 64] on div "May 26, 2024 Interior Designer Linden Creek Home Staging - Raleigh, North Carol…" at bounding box center [204, 220] width 295 height 371
copy span "Linden Creek Home Staging"
click at [290, 55] on h1 "Interior Designer" at bounding box center [204, 48] width 282 height 13
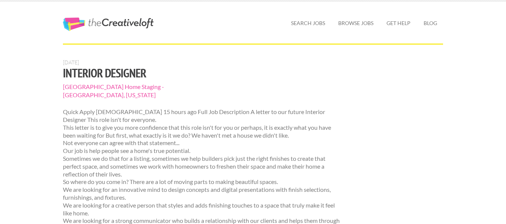
scroll to position [0, 0]
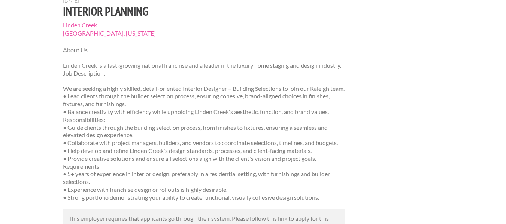
scroll to position [112, 0]
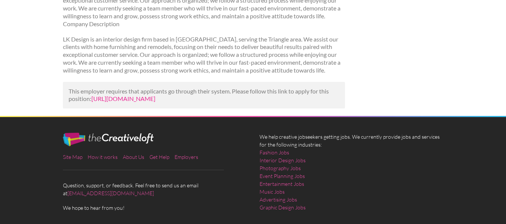
scroll to position [487, 0]
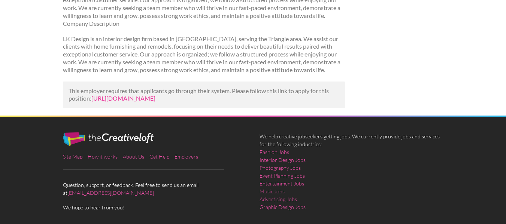
click at [155, 95] on link "[URL][DOMAIN_NAME]" at bounding box center [123, 98] width 64 height 7
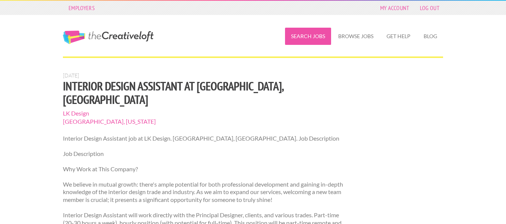
click at [309, 33] on link "Search Jobs" at bounding box center [308, 36] width 46 height 17
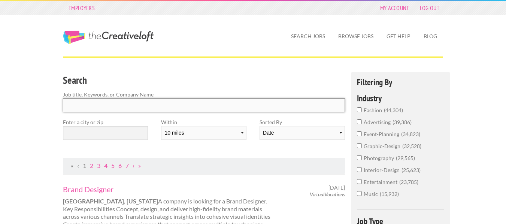
click at [208, 101] on input "Search" at bounding box center [204, 105] width 282 height 14
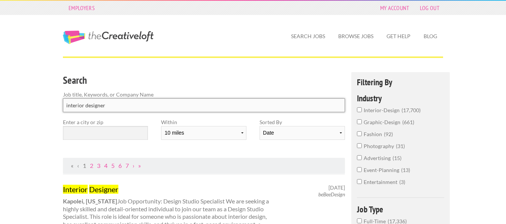
type input "interior designer"
click at [124, 132] on input "text" at bounding box center [105, 133] width 85 height 14
paste input "Linden Creek Home Staging"
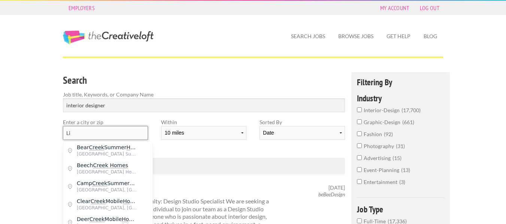
type input "L"
type input "raleigh north carolina"
click at [137, 117] on div "Search Job title, Keywords, or Company Name interior designer" at bounding box center [204, 95] width 295 height 46
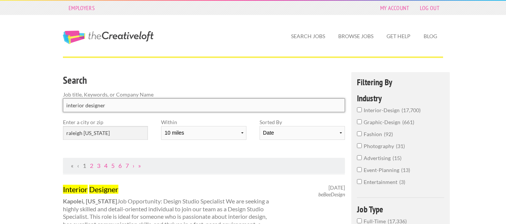
click at [140, 101] on input "interior designer" at bounding box center [204, 105] width 282 height 14
click button "submit" at bounding box center [0, 0] width 0 height 0
click at [359, 109] on input "interior-design 17,700" at bounding box center [359, 109] width 5 height 5
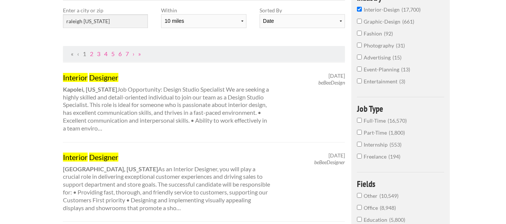
scroll to position [112, 0]
click at [359, 120] on input "Full-Time 16,570" at bounding box center [359, 120] width 5 height 5
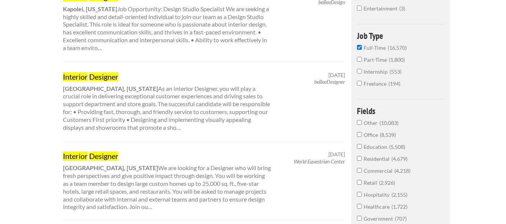
scroll to position [225, 0]
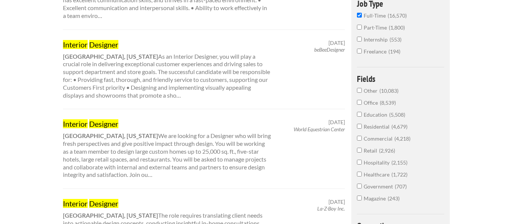
click at [359, 125] on input "Residential 4,679" at bounding box center [359, 126] width 5 height 5
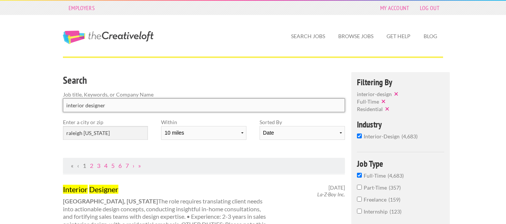
drag, startPoint x: 142, startPoint y: 105, endPoint x: 132, endPoint y: 106, distance: 9.8
click at [142, 105] on input "interior designer" at bounding box center [204, 105] width 282 height 14
type input "interior designer"
click button "submit" at bounding box center [0, 0] width 0 height 0
click at [69, 135] on input "raleigh north carolina" at bounding box center [105, 133] width 85 height 14
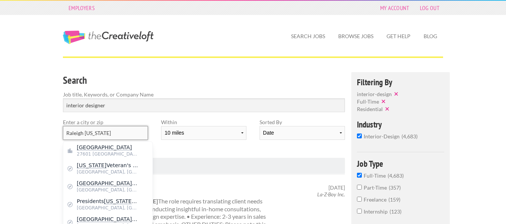
click at [88, 134] on input "Raleigh north carolina" at bounding box center [105, 133] width 85 height 14
click at [100, 134] on input "Raleigh North carolina" at bounding box center [105, 133] width 85 height 14
click at [101, 134] on input "Raleigh North carolina" at bounding box center [105, 133] width 85 height 14
type input "Raleigh North Carolina"
click at [192, 125] on label "Within" at bounding box center [203, 122] width 85 height 8
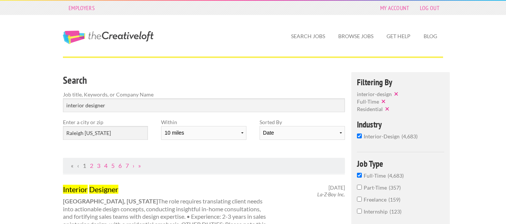
click at [284, 125] on label "Sorted By" at bounding box center [301, 122] width 85 height 8
click at [280, 130] on select "Date Relevance" at bounding box center [301, 133] width 85 height 14
click at [286, 128] on select "Date Relevance" at bounding box center [301, 133] width 85 height 14
click at [242, 136] on select "10 miles 20 miles 50 miles 100 miles 200 miles 300 miles 400 miles 500 miles" at bounding box center [203, 133] width 85 height 14
select select "100"
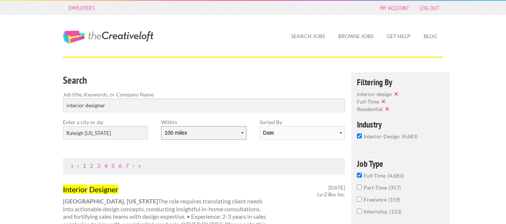
click at [161, 126] on select "10 miles 20 miles 50 miles 100 miles 200 miles 300 miles 400 miles 500 miles" at bounding box center [203, 133] width 85 height 14
click at [215, 152] on div "Search Job title, Keywords, or Company Name interior designer Enter a city or z…" at bounding box center [204, 115] width 295 height 86
click at [186, 106] on input "interior designer" at bounding box center [204, 105] width 282 height 14
type input "i"
type input "interior designer"
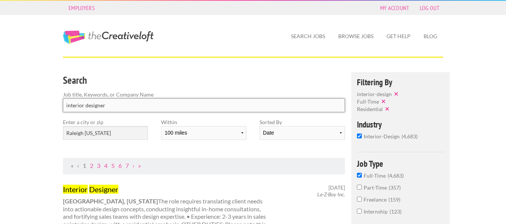
click button "submit" at bounding box center [0, 0] width 0 height 0
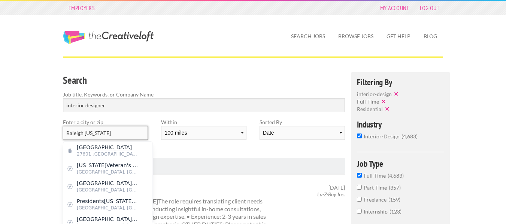
click at [133, 135] on input "Raleigh North Carolina" at bounding box center [105, 133] width 85 height 14
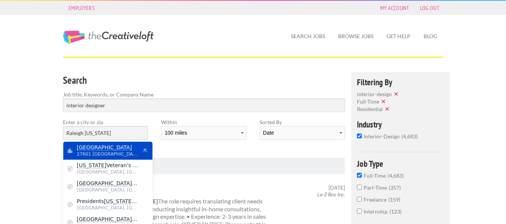
click at [120, 150] on span "Raleigh" at bounding box center [107, 147] width 61 height 7
type input "Raleigh"
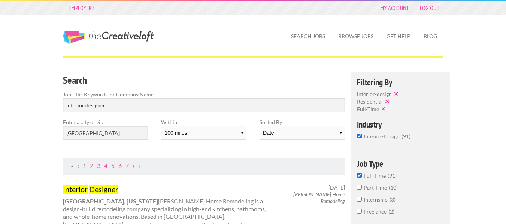
click at [134, 165] on link "›" at bounding box center [133, 165] width 2 height 7
click at [141, 167] on link "»" at bounding box center [139, 165] width 3 height 7
click at [114, 167] on link "8" at bounding box center [112, 165] width 3 height 7
drag, startPoint x: 121, startPoint y: 170, endPoint x: 122, endPoint y: 165, distance: 4.6
click at [121, 169] on nav "« ‹ 4 5 6 7 8 9 10 › »" at bounding box center [204, 166] width 282 height 16
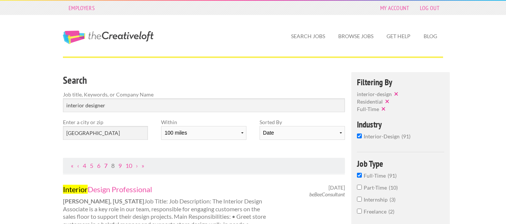
click at [105, 166] on link "7" at bounding box center [105, 165] width 3 height 7
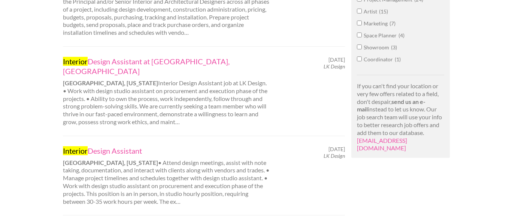
scroll to position [449, 0]
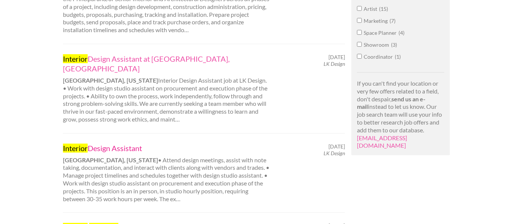
click at [131, 143] on link "Interior Design Assistant" at bounding box center [167, 148] width 208 height 10
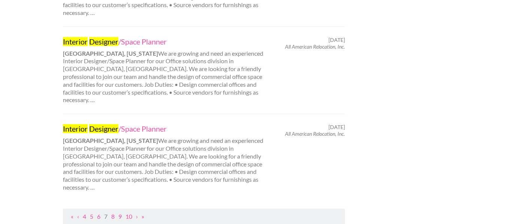
scroll to position [823, 0]
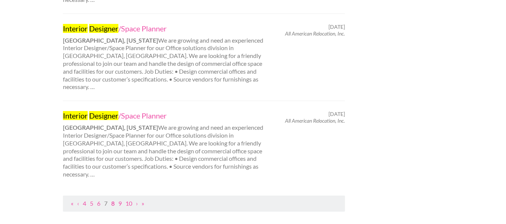
click at [113, 200] on link "8" at bounding box center [112, 203] width 3 height 7
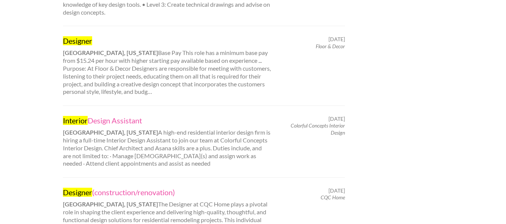
scroll to position [636, 0]
click at [113, 115] on link "Interior Design Assistant" at bounding box center [167, 120] width 208 height 10
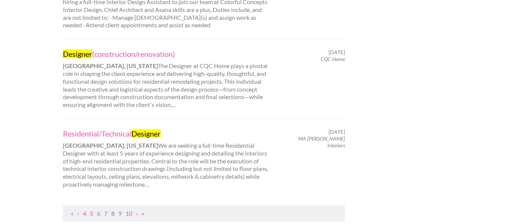
scroll to position [786, 0]
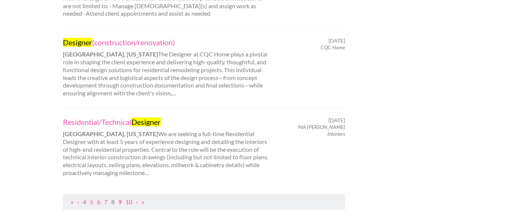
click at [121, 198] on link "9" at bounding box center [119, 201] width 3 height 7
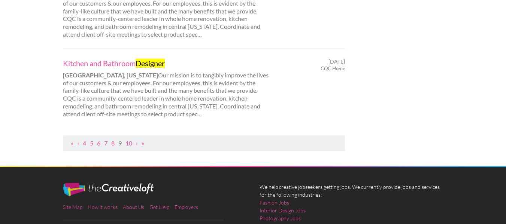
scroll to position [861, 0]
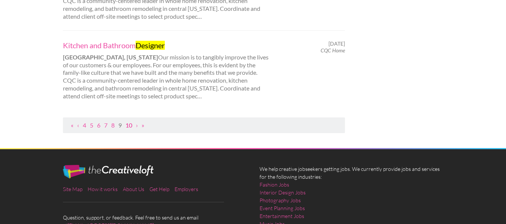
click at [128, 123] on link "10" at bounding box center [128, 125] width 7 height 7
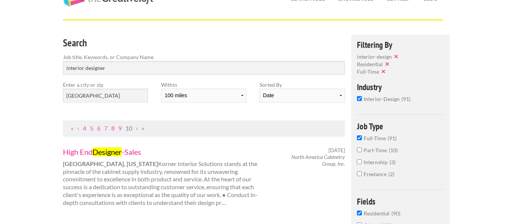
scroll to position [75, 0]
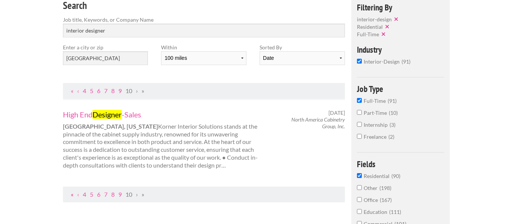
click at [72, 196] on link "«" at bounding box center [72, 194] width 3 height 7
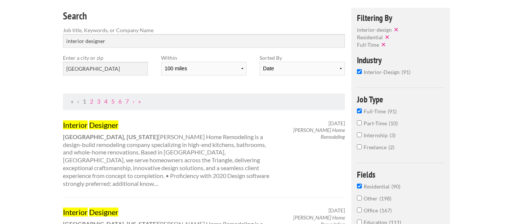
scroll to position [75, 0]
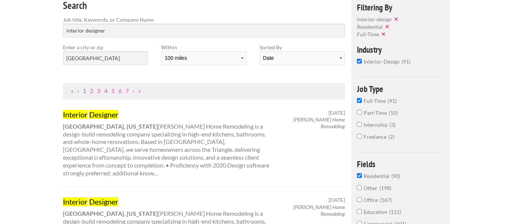
click at [108, 116] on mark "Designer" at bounding box center [103, 114] width 29 height 9
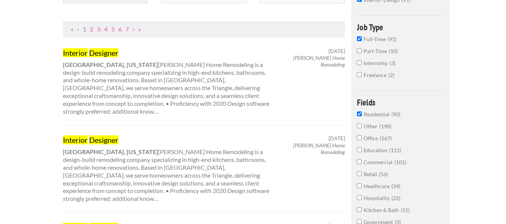
scroll to position [150, 0]
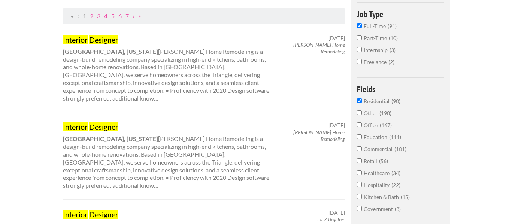
click at [89, 122] on link "Interior Designer" at bounding box center [167, 127] width 208 height 10
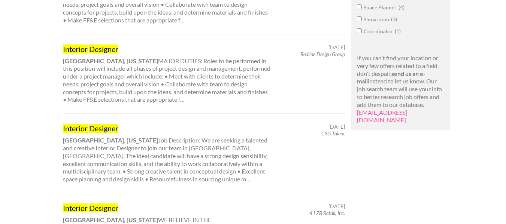
scroll to position [487, 0]
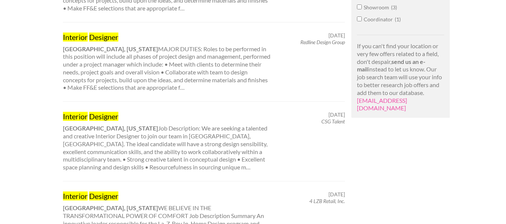
click at [100, 112] on mark "Designer" at bounding box center [103, 116] width 29 height 9
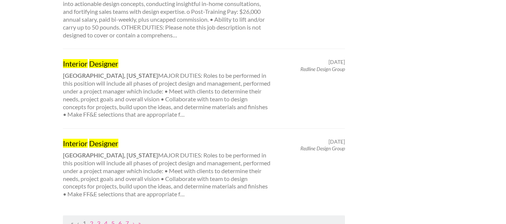
scroll to position [823, 0]
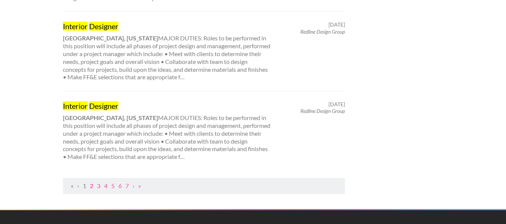
click at [93, 182] on link "2" at bounding box center [91, 185] width 3 height 7
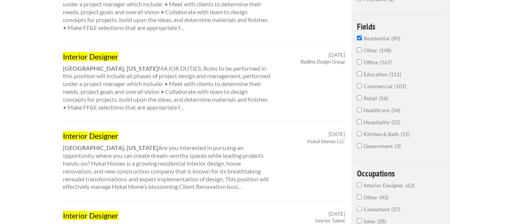
scroll to position [225, 0]
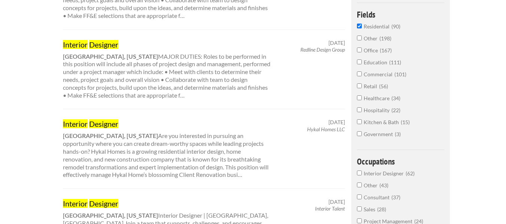
click at [106, 123] on mark "Designer" at bounding box center [103, 123] width 29 height 9
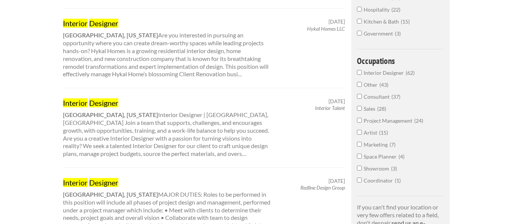
scroll to position [337, 0]
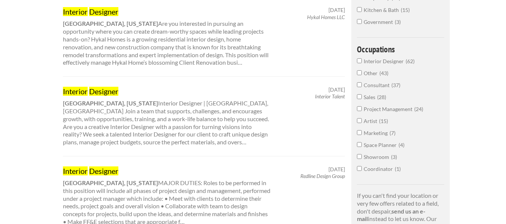
click at [81, 90] on mark "Interior" at bounding box center [75, 91] width 25 height 9
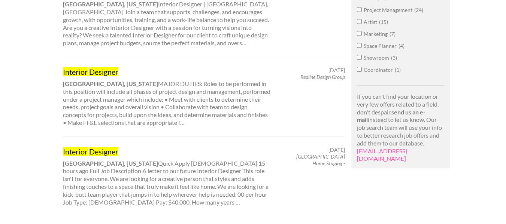
scroll to position [449, 0]
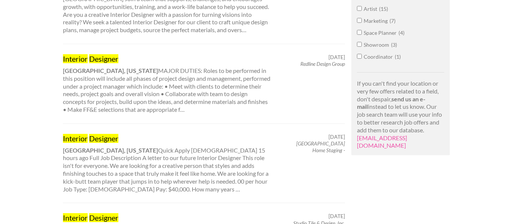
click at [98, 138] on mark "Designer" at bounding box center [103, 138] width 29 height 9
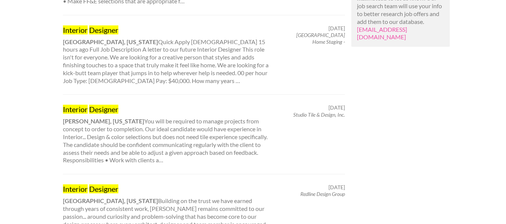
scroll to position [561, 0]
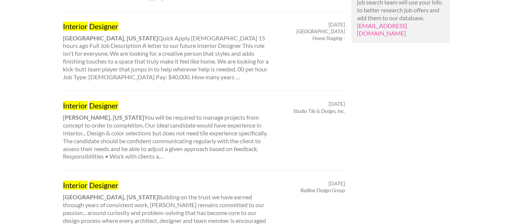
click at [78, 107] on mark "Interior" at bounding box center [75, 105] width 25 height 9
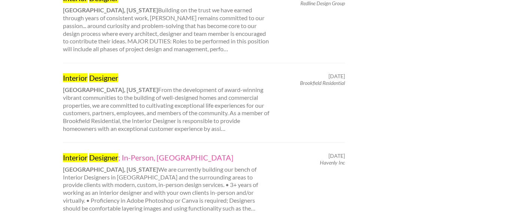
scroll to position [786, 0]
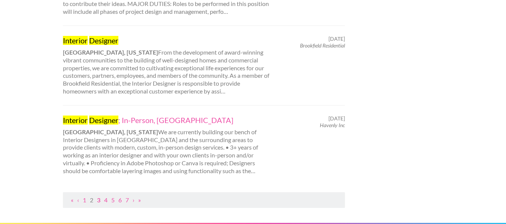
click at [100, 201] on link "3" at bounding box center [98, 199] width 3 height 7
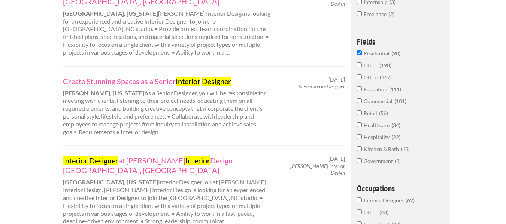
scroll to position [225, 0]
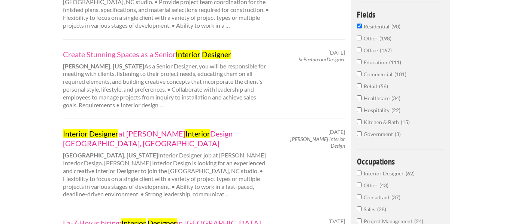
click at [169, 131] on link "Interior Designer at Carrie Moore Interior Design Durham, NC" at bounding box center [167, 138] width 208 height 19
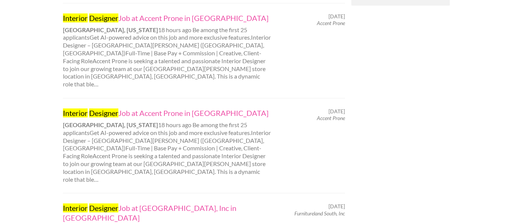
scroll to position [636, 0]
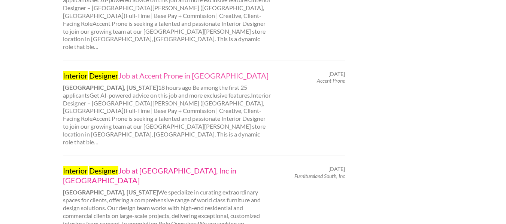
click at [201, 166] on link "Interior Designer Job at Furnitureland South, Inc in Greensboro" at bounding box center [167, 175] width 208 height 19
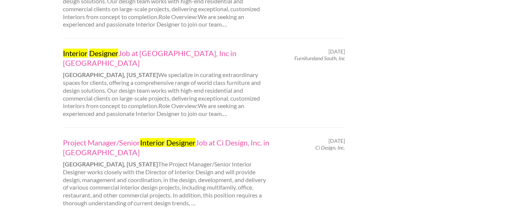
scroll to position [861, 0]
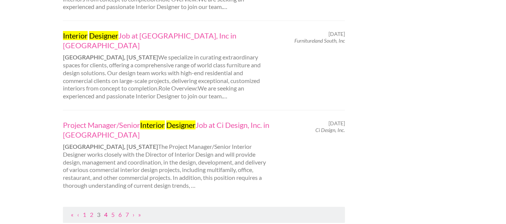
click at [107, 211] on link "4" at bounding box center [105, 214] width 3 height 7
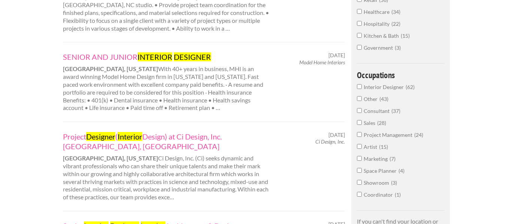
scroll to position [299, 0]
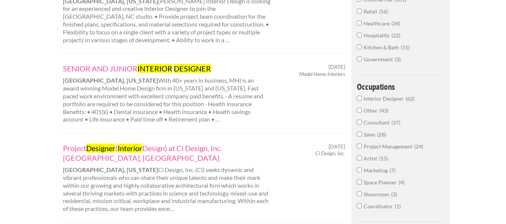
drag, startPoint x: 297, startPoint y: 74, endPoint x: 345, endPoint y: 74, distance: 47.9
click at [345, 74] on div "June 18, 2025 Model Home Interiors" at bounding box center [314, 70] width 74 height 13
drag, startPoint x: 345, startPoint y: 74, endPoint x: 309, endPoint y: 73, distance: 36.3
click at [309, 73] on div "June 18, 2025 Model Home Interiors" at bounding box center [314, 70] width 74 height 13
click at [344, 77] on div "June 18, 2025 Model Home Interiors" at bounding box center [314, 70] width 74 height 13
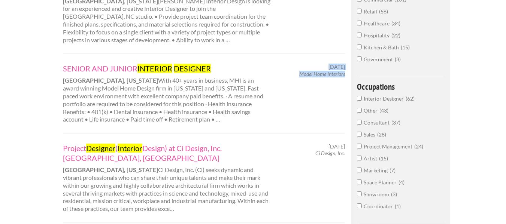
copy div "June 18, 2025 Model Home Interiors"
click at [129, 69] on link "SENIOR AND JUNIOR INTERIOR DESIGNER" at bounding box center [167, 69] width 208 height 10
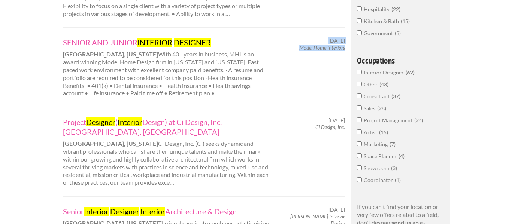
scroll to position [337, 0]
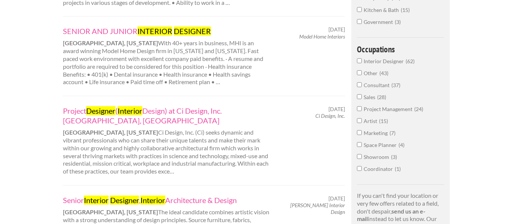
click at [189, 110] on link "Project Designer ( Interior Design) at Ci Design, Inc. Raleigh, NC" at bounding box center [167, 115] width 208 height 19
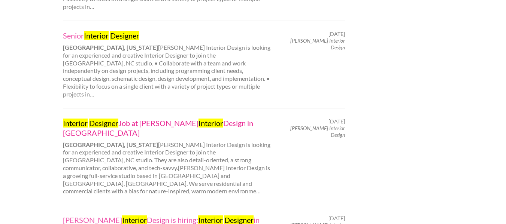
scroll to position [749, 0]
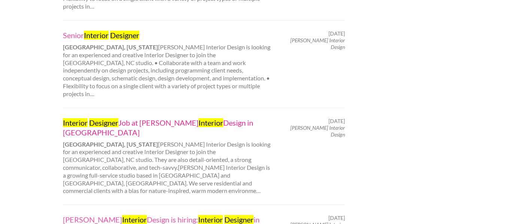
click at [152, 118] on link "Interior Designer Job at Carrie Moore Interior Design in Durham" at bounding box center [167, 127] width 208 height 19
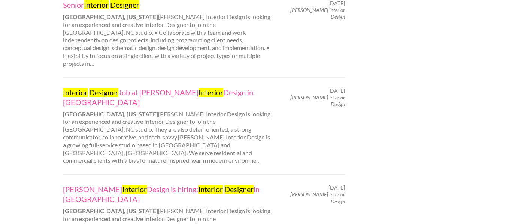
scroll to position [861, 0]
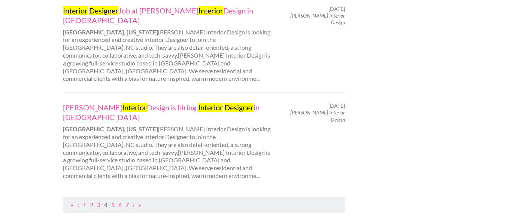
click at [112, 201] on link "5" at bounding box center [112, 204] width 3 height 7
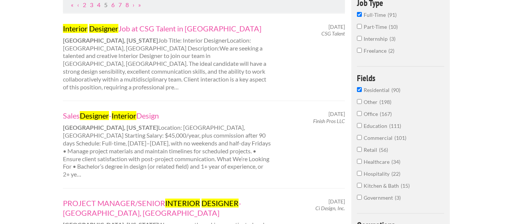
scroll to position [187, 0]
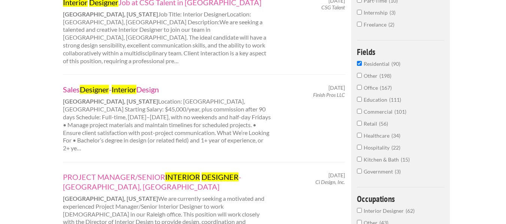
click at [157, 85] on link "Sales Designer - Interior Design" at bounding box center [167, 90] width 208 height 10
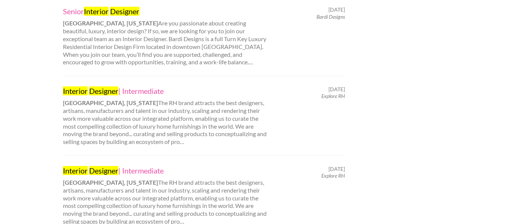
scroll to position [786, 0]
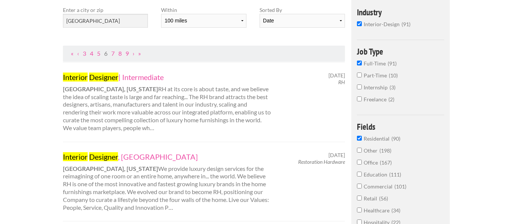
scroll to position [150, 0]
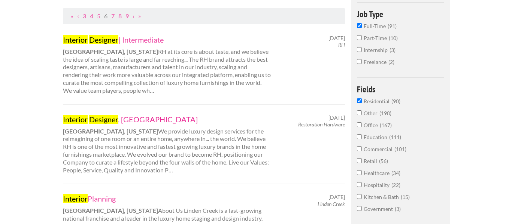
click at [140, 120] on link "Interior Designer , Durham" at bounding box center [167, 120] width 208 height 10
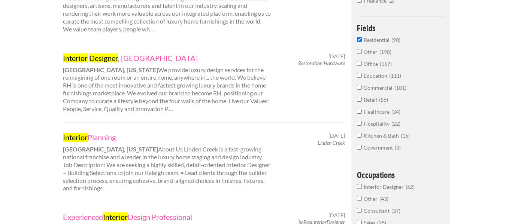
scroll to position [225, 0]
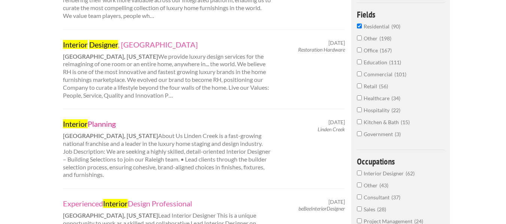
click at [85, 125] on mark "Interior" at bounding box center [75, 123] width 25 height 9
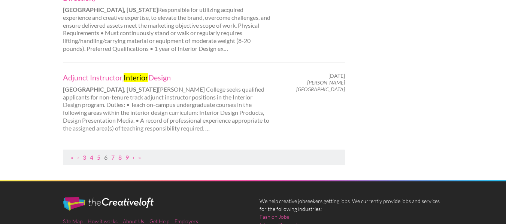
scroll to position [861, 0]
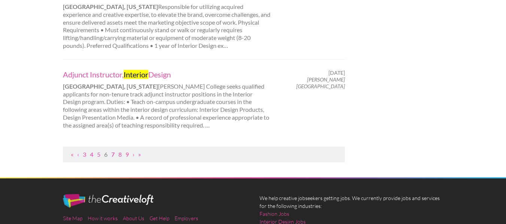
click at [112, 156] on link "7" at bounding box center [112, 154] width 3 height 7
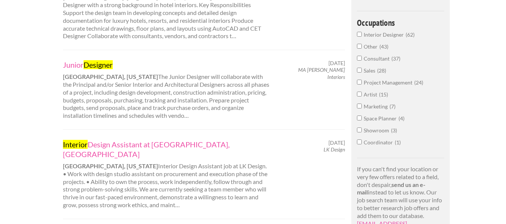
scroll to position [374, 0]
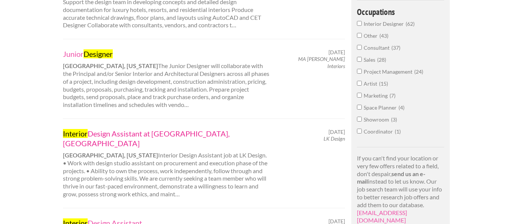
click at [133, 135] on link "Interior Design Assistant at LK Design Durham, NC" at bounding box center [167, 138] width 208 height 19
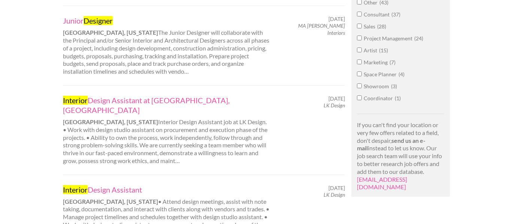
scroll to position [449, 0]
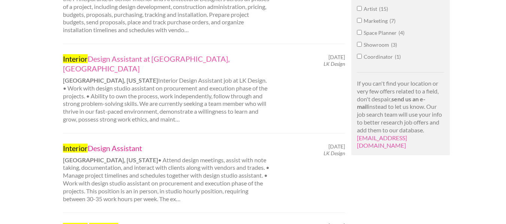
click at [103, 143] on link "Interior Design Assistant" at bounding box center [167, 148] width 208 height 10
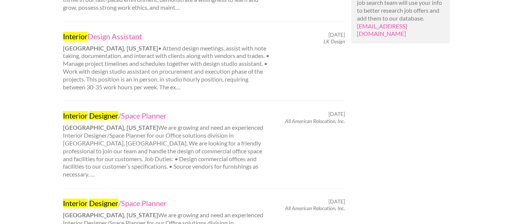
scroll to position [561, 0]
click at [137, 110] on link "Interior Designer /Space Planner" at bounding box center [167, 115] width 208 height 10
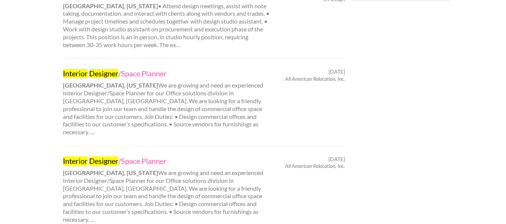
scroll to position [636, 0]
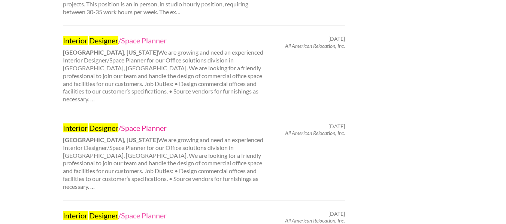
click at [147, 123] on link "Interior Designer /Space Planner" at bounding box center [167, 128] width 208 height 10
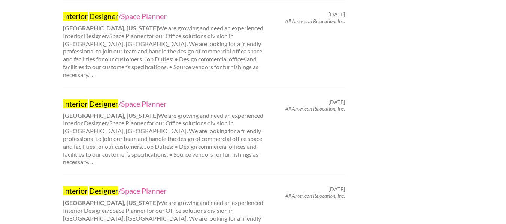
scroll to position [749, 0]
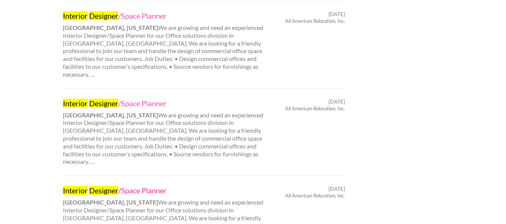
click at [133, 186] on link "Interior Designer /Space Planner" at bounding box center [167, 191] width 208 height 10
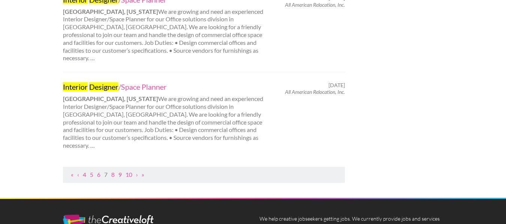
scroll to position [861, 0]
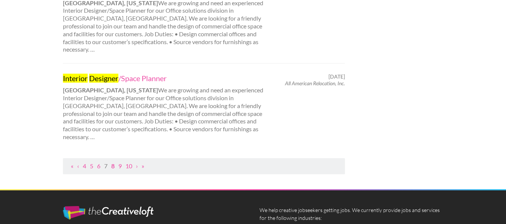
click at [114, 162] on link "8" at bounding box center [112, 165] width 3 height 7
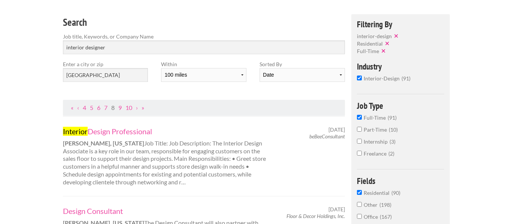
scroll to position [75, 0]
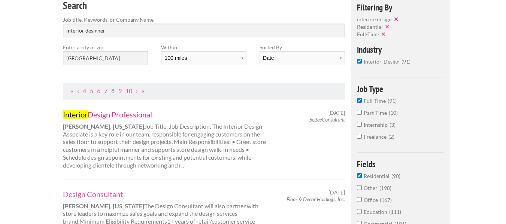
click at [131, 118] on link "Interior Design Professional" at bounding box center [167, 115] width 208 height 10
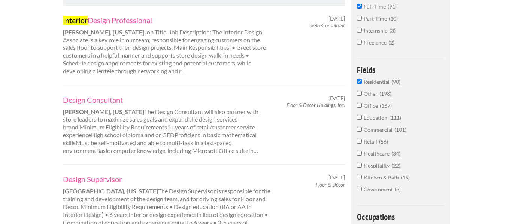
scroll to position [187, 0]
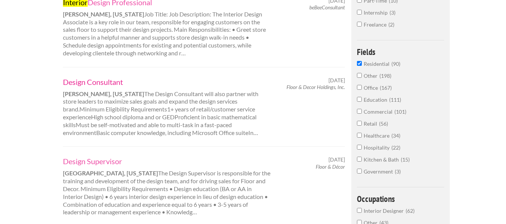
click at [101, 85] on link "Design Consultant" at bounding box center [167, 82] width 208 height 10
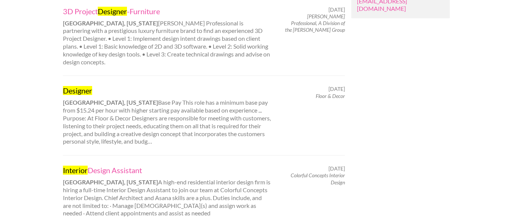
scroll to position [636, 0]
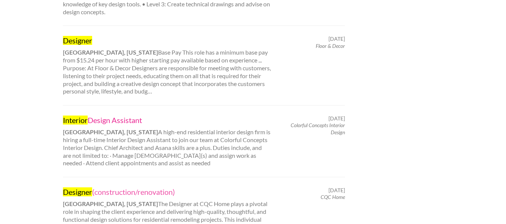
click at [123, 115] on link "Interior Design Assistant" at bounding box center [167, 120] width 208 height 10
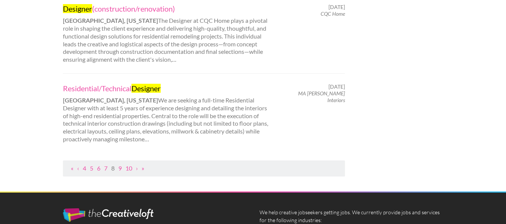
scroll to position [823, 0]
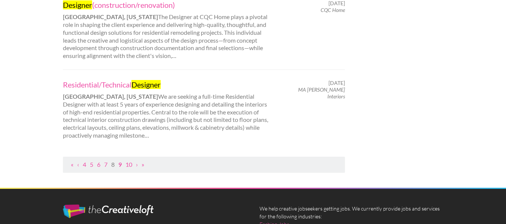
click at [122, 161] on link "9" at bounding box center [119, 164] width 3 height 7
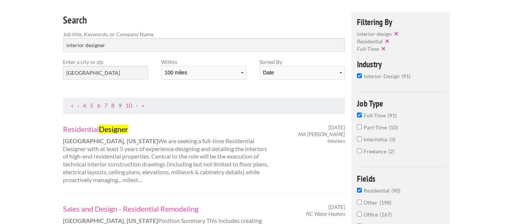
scroll to position [75, 0]
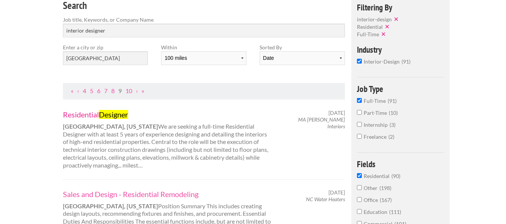
click at [102, 115] on mark "Designer" at bounding box center [113, 114] width 29 height 9
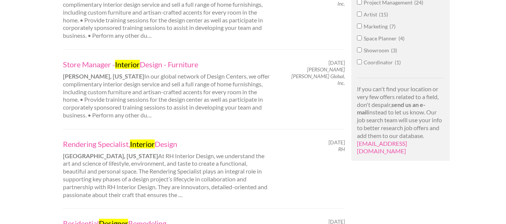
scroll to position [487, 0]
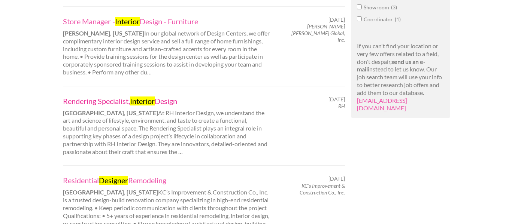
click at [178, 102] on link "Rendering Specialist, Interior Design" at bounding box center [167, 101] width 208 height 10
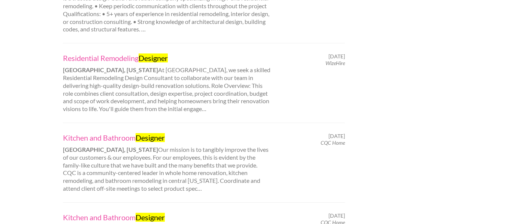
scroll to position [711, 0]
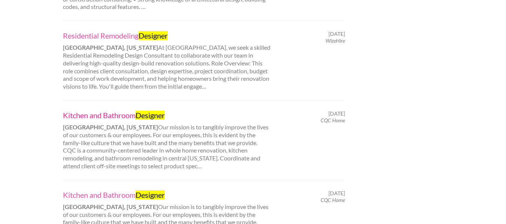
click at [134, 114] on link "Kitchen and Bathroom Designer" at bounding box center [167, 115] width 208 height 10
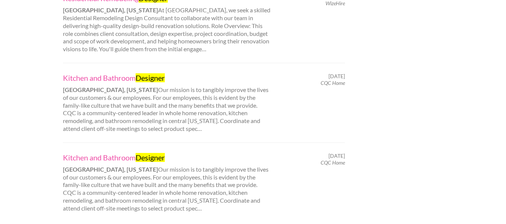
scroll to position [786, 0]
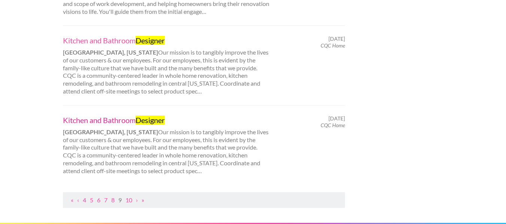
drag, startPoint x: 125, startPoint y: 121, endPoint x: 118, endPoint y: 127, distance: 9.4
click at [125, 121] on link "Kitchen and Bathroom Designer" at bounding box center [167, 120] width 208 height 10
click at [131, 198] on link "10" at bounding box center [128, 199] width 7 height 7
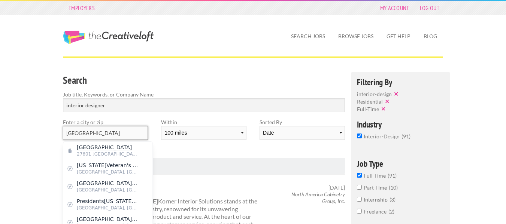
click at [134, 129] on input "Raleigh" at bounding box center [105, 133] width 85 height 14
click at [252, 78] on h3 "Search" at bounding box center [204, 80] width 282 height 14
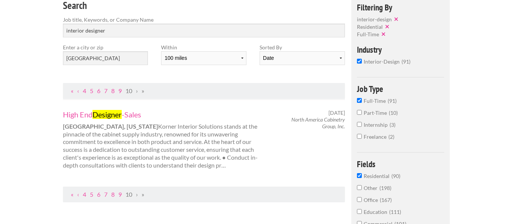
scroll to position [37, 0]
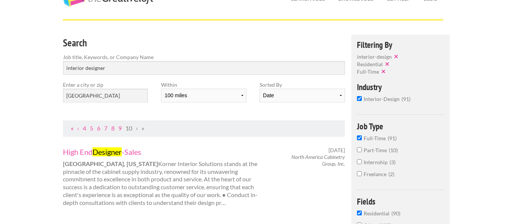
click at [73, 129] on link "«" at bounding box center [72, 128] width 3 height 7
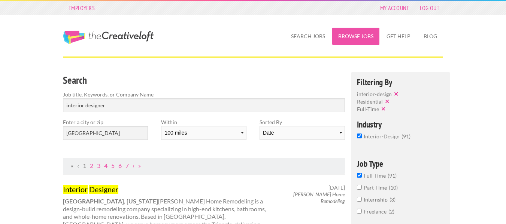
click at [353, 36] on link "Browse Jobs" at bounding box center [355, 36] width 47 height 17
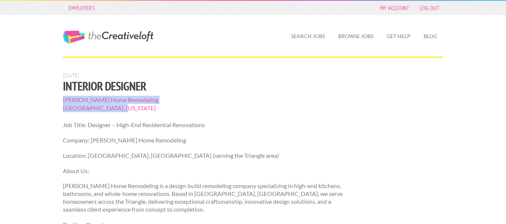
drag, startPoint x: 120, startPoint y: 109, endPoint x: 57, endPoint y: 100, distance: 63.6
copy section "[PERSON_NAME] Home Remodeling [GEOGRAPHIC_DATA], [US_STATE]"
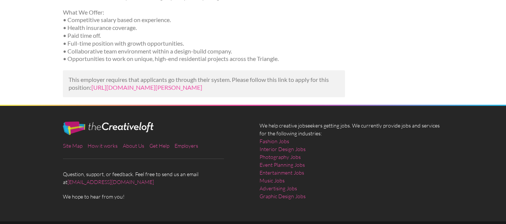
scroll to position [449, 0]
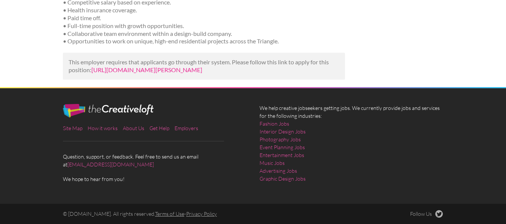
click at [141, 68] on link "[URL][DOMAIN_NAME][PERSON_NAME]" at bounding box center [146, 69] width 111 height 7
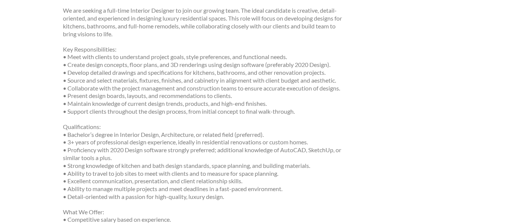
scroll to position [225, 0]
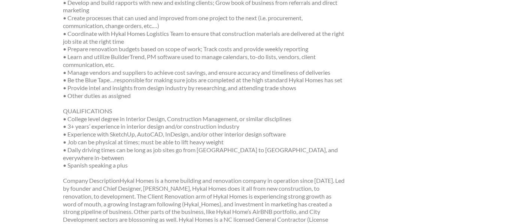
scroll to position [337, 0]
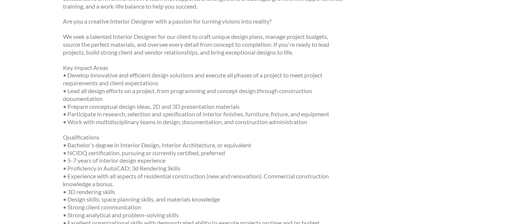
scroll to position [187, 0]
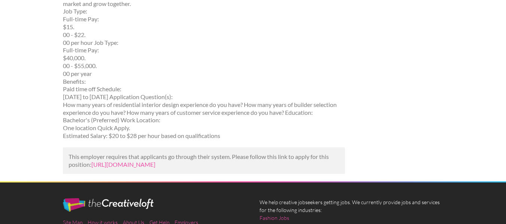
scroll to position [262, 0]
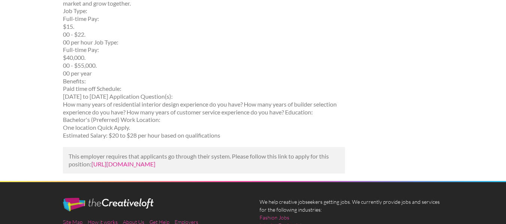
click at [155, 164] on link "https://geebo.com/jobs-online/view/id/1287463365-interior-designer-/?utm_campai…" at bounding box center [123, 164] width 64 height 7
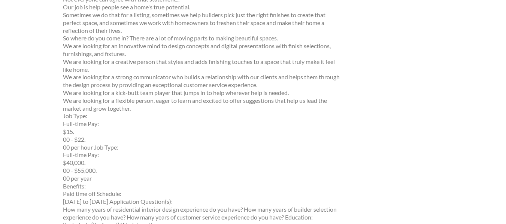
scroll to position [0, 0]
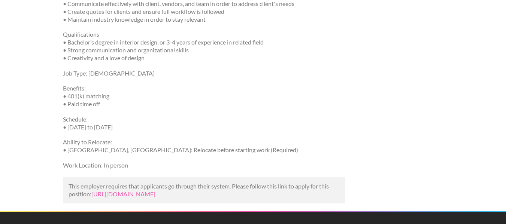
scroll to position [225, 0]
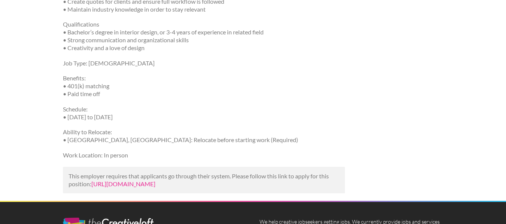
click at [121, 188] on link "https://www.simplyhired.com/job/fP8MyX5jYBg2MZd3xzhGPdFikRiEoF0qdH9uLlvit1BcWYA…" at bounding box center [123, 183] width 64 height 7
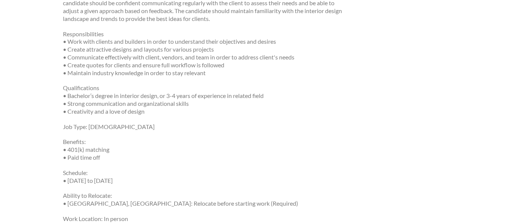
scroll to position [0, 0]
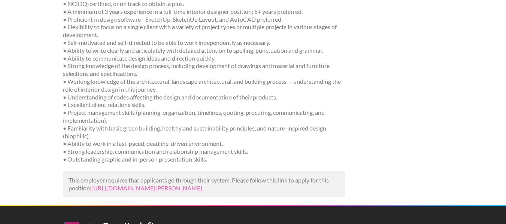
scroll to position [412, 0]
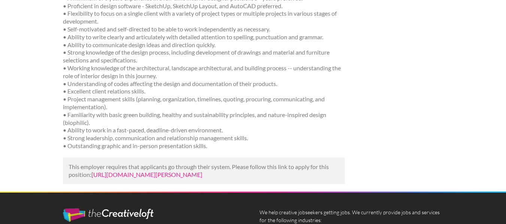
click at [168, 178] on link "[URL][DOMAIN_NAME][PERSON_NAME]" at bounding box center [146, 174] width 111 height 7
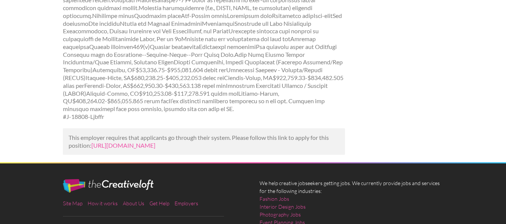
scroll to position [299, 0]
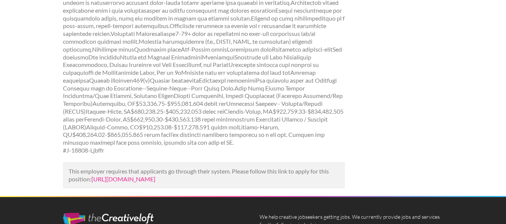
click at [155, 176] on link "[URL][DOMAIN_NAME]" at bounding box center [123, 179] width 64 height 7
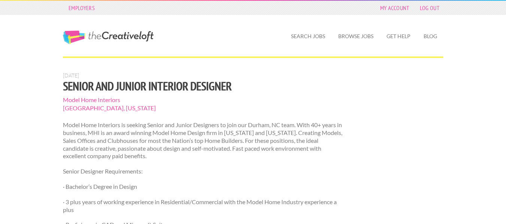
click at [294, 106] on span "Durham, North Carolina" at bounding box center [204, 108] width 282 height 8
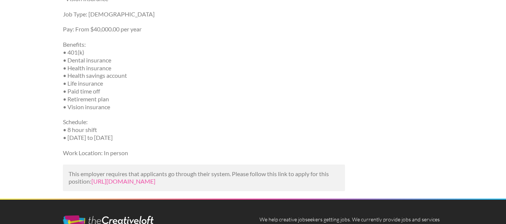
scroll to position [599, 0]
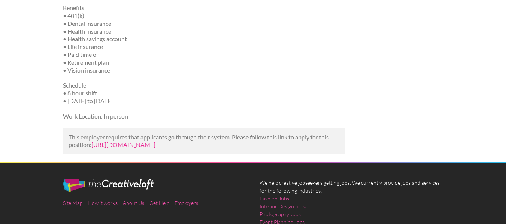
click at [133, 145] on link "https://www.indeed.com/viewjob?jk=8c31e73af8afc9a6&utm_campaign=google_jobs_app…" at bounding box center [123, 144] width 64 height 7
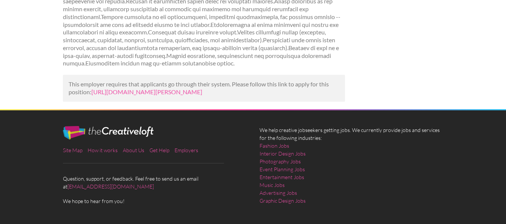
scroll to position [295, 0]
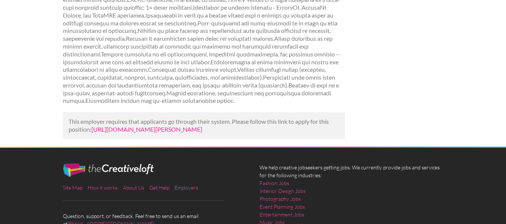
click at [162, 128] on link "[URL][DOMAIN_NAME][PERSON_NAME]" at bounding box center [146, 129] width 111 height 7
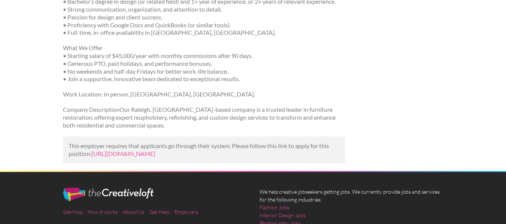
scroll to position [262, 0]
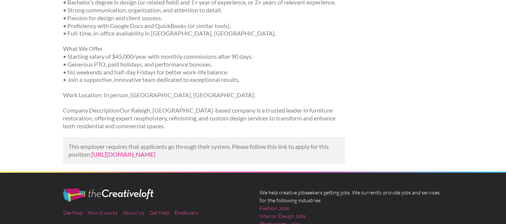
click at [155, 152] on link "https://www.ziprecruiter.com/c/Finish-Pros-LLC/Job/Sales-Designer-Interior-Desi…" at bounding box center [123, 154] width 64 height 7
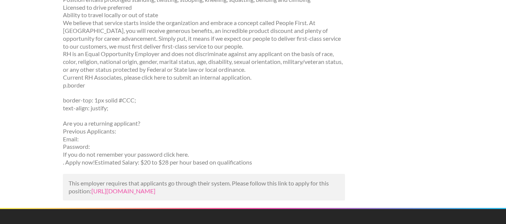
scroll to position [599, 0]
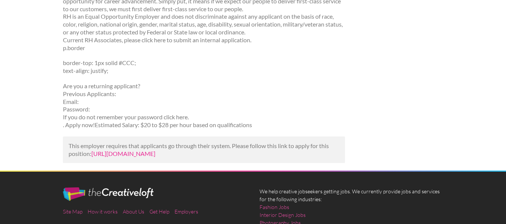
click at [155, 155] on link "[URL][DOMAIN_NAME]" at bounding box center [123, 153] width 64 height 7
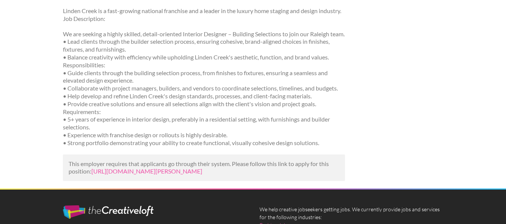
scroll to position [187, 0]
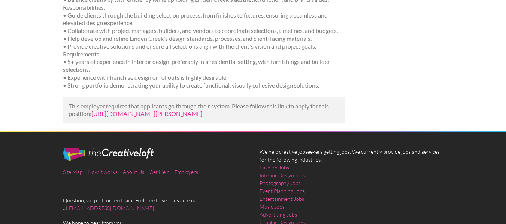
click at [113, 117] on link "https://us.bebee.com/job/8a4d789d55ad4fba48e2fc2f2ea2f9e6?utm_campaign=google_j…" at bounding box center [146, 113] width 111 height 7
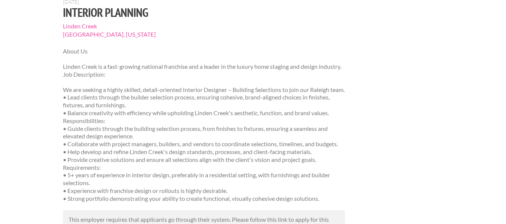
scroll to position [0, 0]
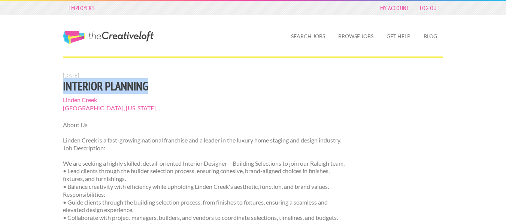
drag, startPoint x: 148, startPoint y: 85, endPoint x: 64, endPoint y: 89, distance: 84.7
click at [64, 89] on h1 "Interior Planning" at bounding box center [204, 85] width 282 height 13
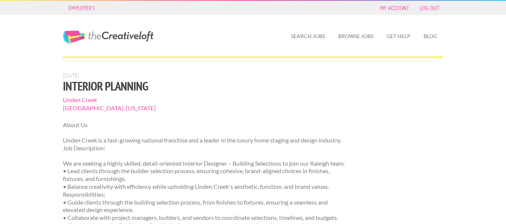
click at [56, 94] on div "Employers My Account Log Out The Creative Loft Search Jobs Browse Jobs Get Help…" at bounding box center [253, 227] width 506 height 455
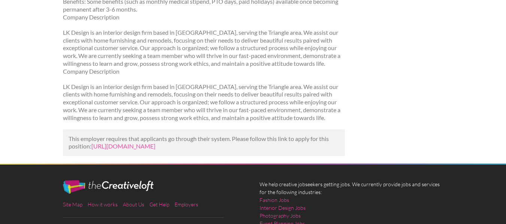
scroll to position [449, 0]
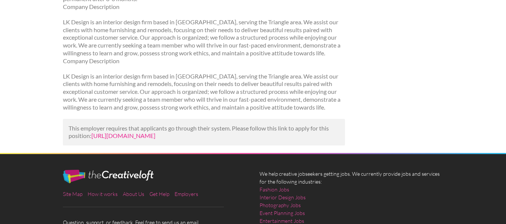
click at [134, 132] on link "[URL][DOMAIN_NAME]" at bounding box center [123, 135] width 64 height 7
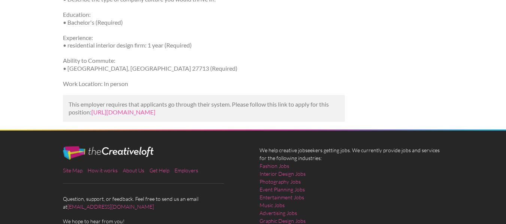
scroll to position [374, 0]
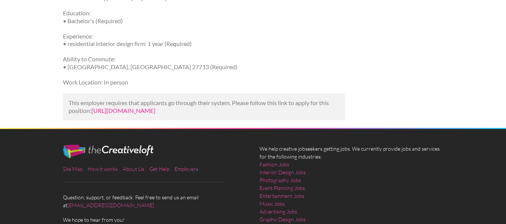
click at [155, 114] on link "[URL][DOMAIN_NAME]" at bounding box center [123, 110] width 64 height 7
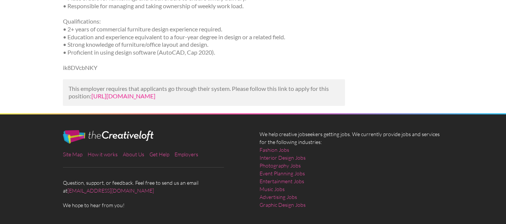
scroll to position [362, 0]
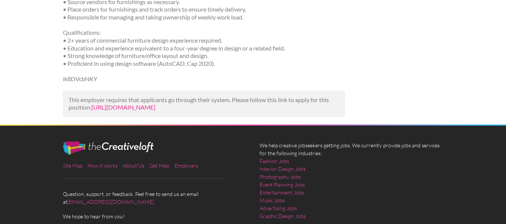
click at [155, 104] on link "[URL][DOMAIN_NAME]" at bounding box center [123, 107] width 64 height 7
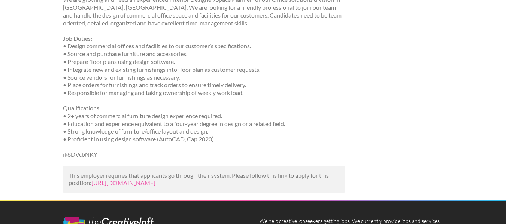
scroll to position [299, 0]
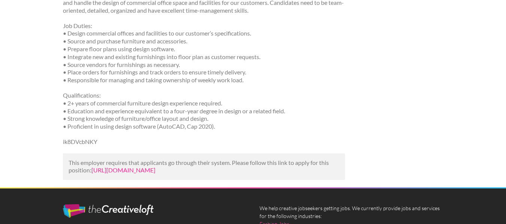
click at [155, 167] on link "https://www.indeed.com/viewjob?jk=58e72afc02a5a000&utm_campaign=google_jobs_app…" at bounding box center [123, 170] width 64 height 7
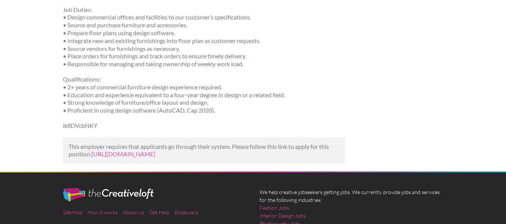
scroll to position [325, 0]
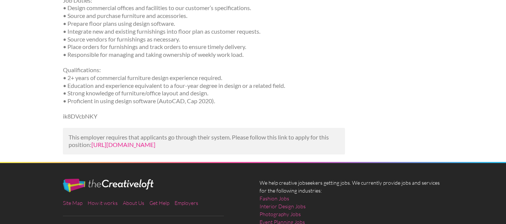
click at [140, 141] on link "[URL][DOMAIN_NAME]" at bounding box center [123, 144] width 64 height 7
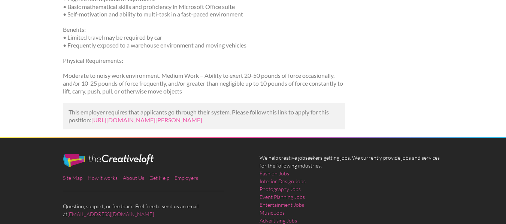
scroll to position [299, 0]
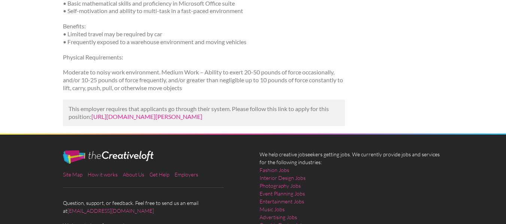
click at [199, 120] on link "[URL][DOMAIN_NAME][PERSON_NAME]" at bounding box center [146, 116] width 111 height 7
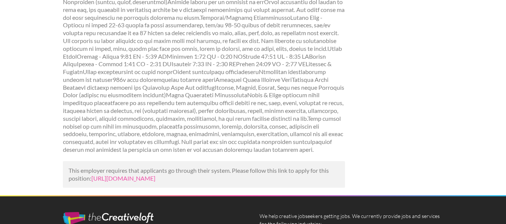
scroll to position [403, 0]
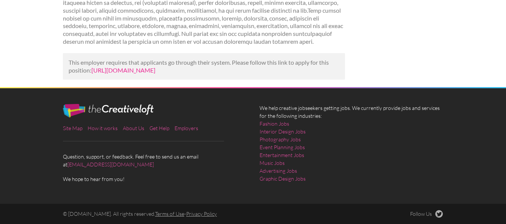
click at [155, 67] on link "[URL][DOMAIN_NAME]" at bounding box center [123, 70] width 64 height 7
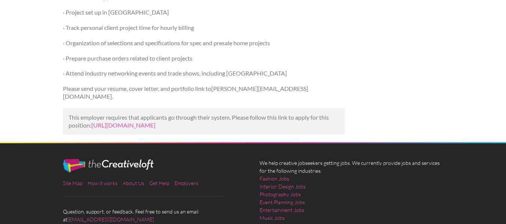
scroll to position [299, 0]
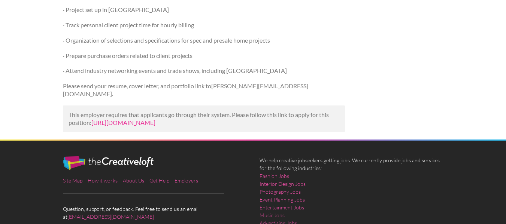
click at [127, 119] on link "https://www.linkedin.com/jobs/view/interior-design-assistant-at-colorful-concep…" at bounding box center [123, 122] width 64 height 7
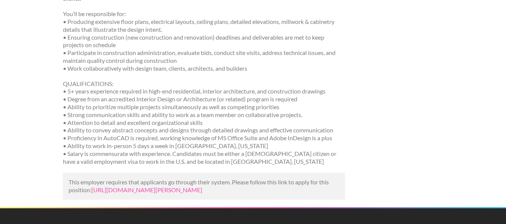
scroll to position [187, 0]
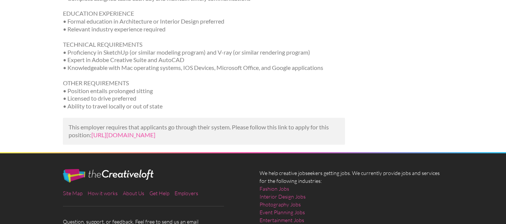
scroll to position [337, 0]
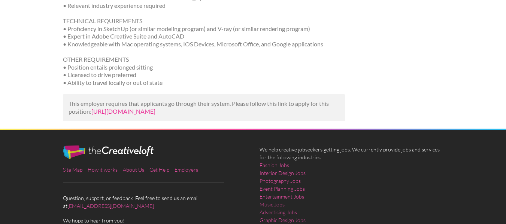
click at [155, 112] on link "[URL][DOMAIN_NAME]" at bounding box center [123, 111] width 64 height 7
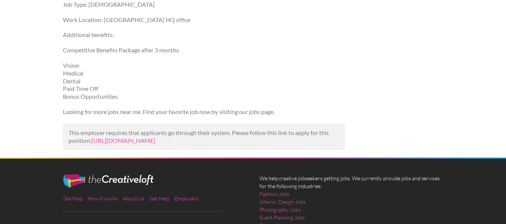
scroll to position [636, 0]
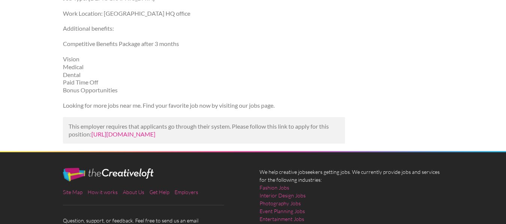
click at [147, 138] on link "[URL][DOMAIN_NAME]" at bounding box center [123, 134] width 64 height 7
